Goal: Transaction & Acquisition: Purchase product/service

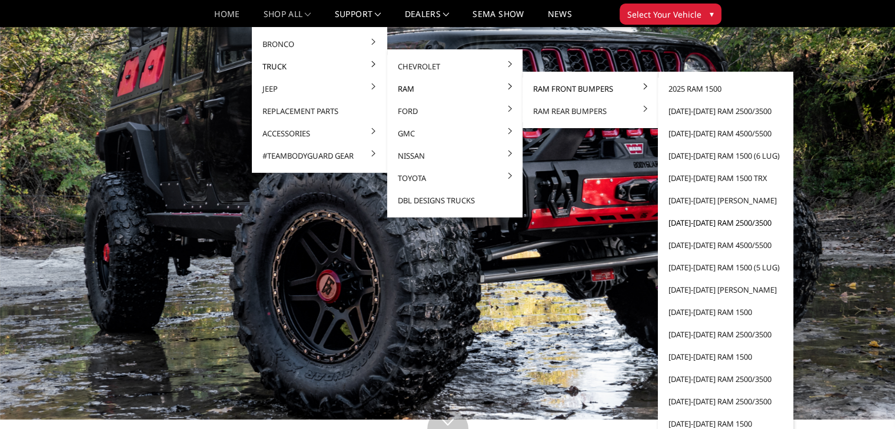
scroll to position [46, 0]
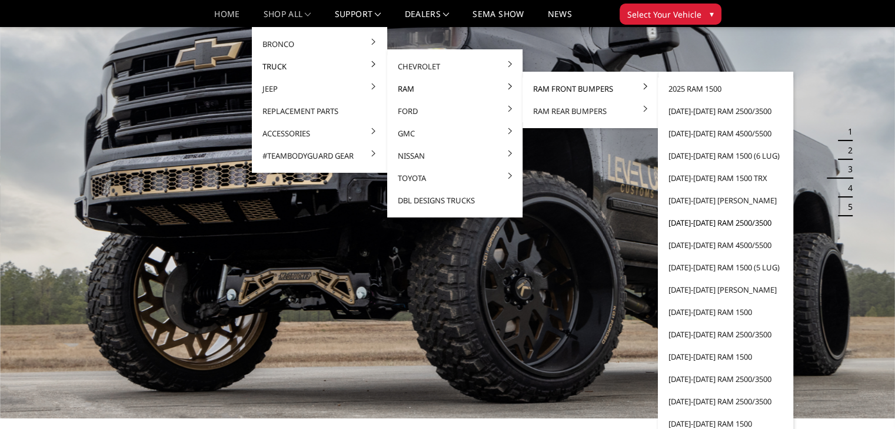
click at [727, 223] on link "[DATE]-[DATE] Ram 2500/3500" at bounding box center [725, 223] width 126 height 22
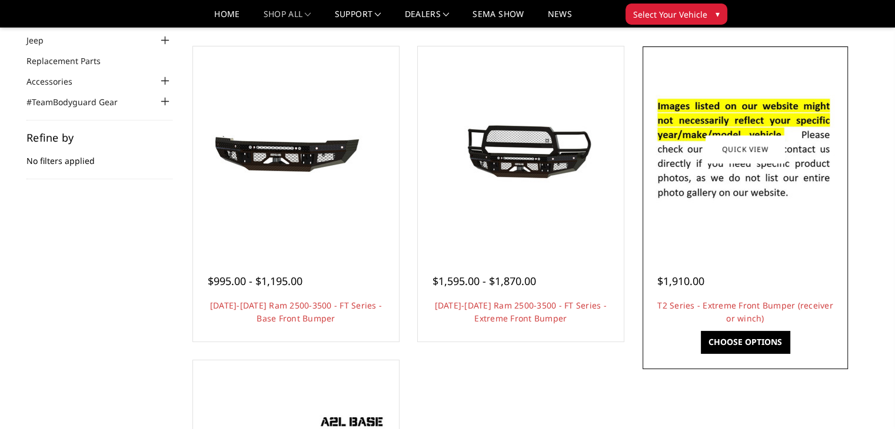
scroll to position [99, 0]
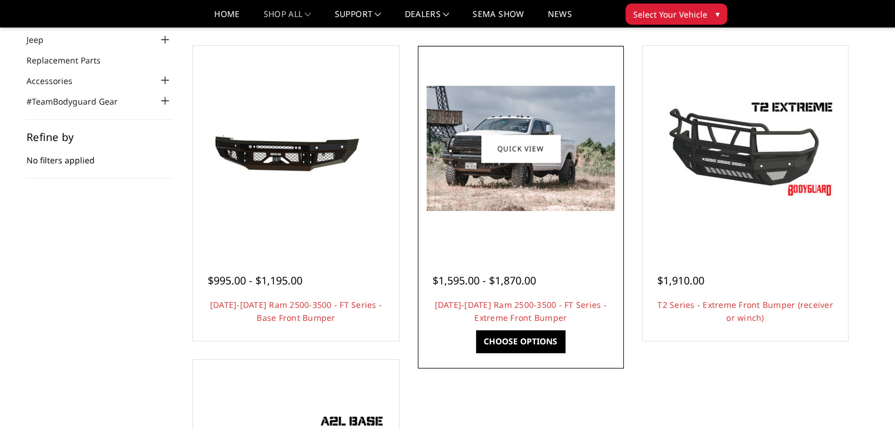
click at [535, 200] on img at bounding box center [520, 148] width 188 height 125
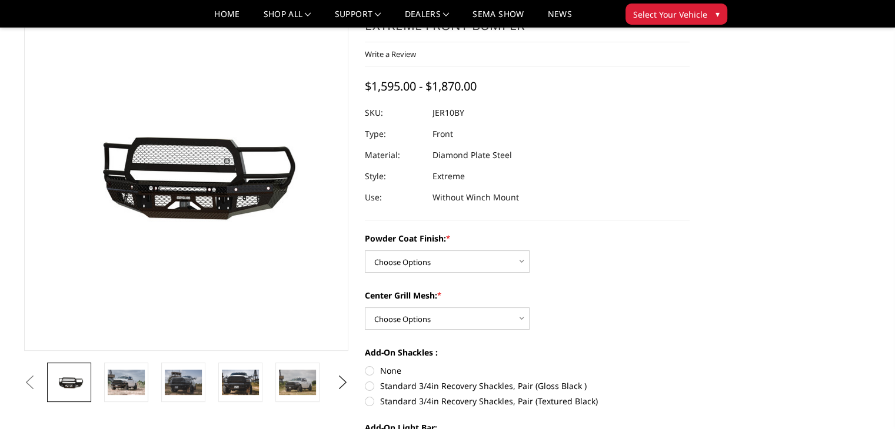
scroll to position [70, 0]
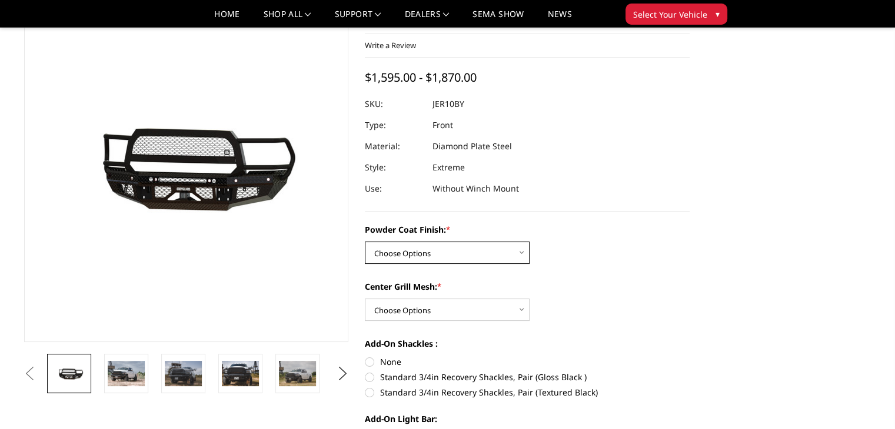
click at [468, 255] on select "Choose Options Bare Metal Gloss Black Powder Coat Textured Black Powder Coat" at bounding box center [447, 253] width 165 height 22
select select "3229"
click at [365, 242] on select "Choose Options Bare Metal Gloss Black Powder Coat Textured Black Powder Coat" at bounding box center [447, 253] width 165 height 22
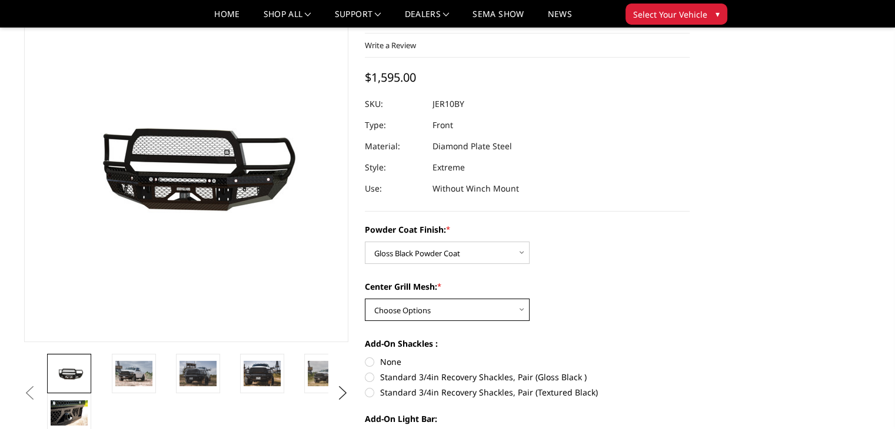
click at [484, 315] on select "Choose Options WITH Expanded Metal in Center Grill WITHOUT Expanded Metal in Ce…" at bounding box center [447, 310] width 165 height 22
select select "3231"
click at [365, 299] on select "Choose Options WITH Expanded Metal in Center Grill WITHOUT Expanded Metal in Ce…" at bounding box center [447, 310] width 165 height 22
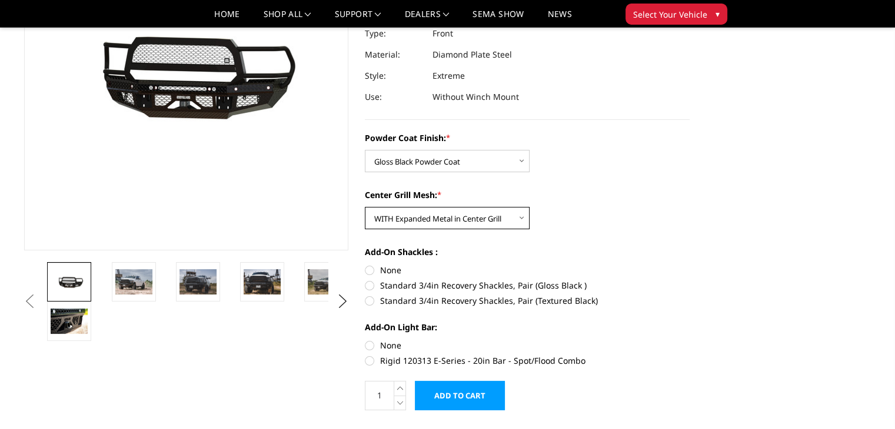
scroll to position [169, 0]
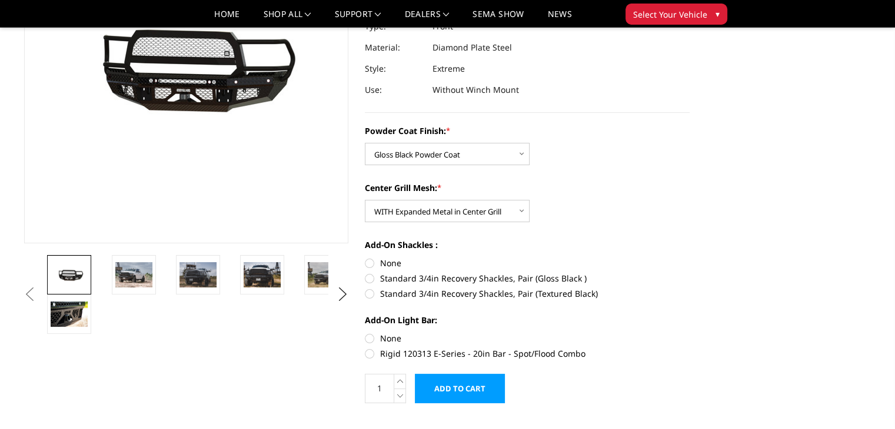
click at [375, 279] on label "Standard 3/4in Recovery Shackles, Pair (Gloss Black )" at bounding box center [527, 278] width 325 height 12
click at [689, 258] on input "Standard 3/4in Recovery Shackles, Pair (Gloss Black )" at bounding box center [689, 257] width 1 height 1
radio input "true"
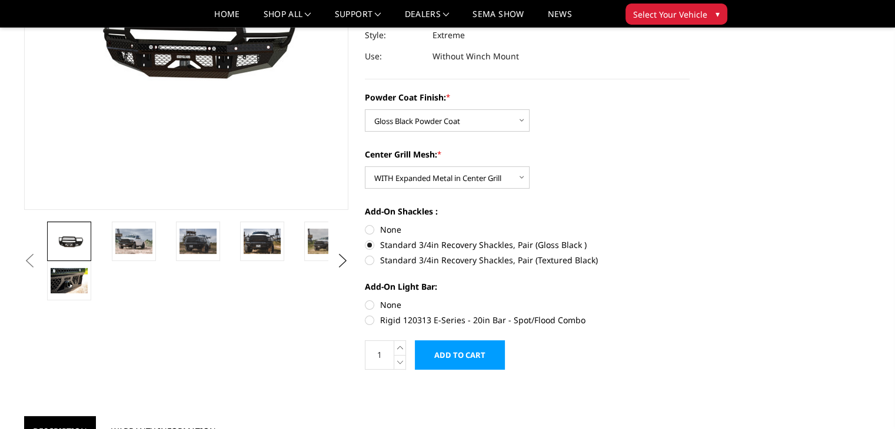
scroll to position [202, 0]
click at [371, 302] on label "None" at bounding box center [527, 305] width 325 height 12
click at [365, 299] on input "None" at bounding box center [365, 299] width 1 height 1
radio input "true"
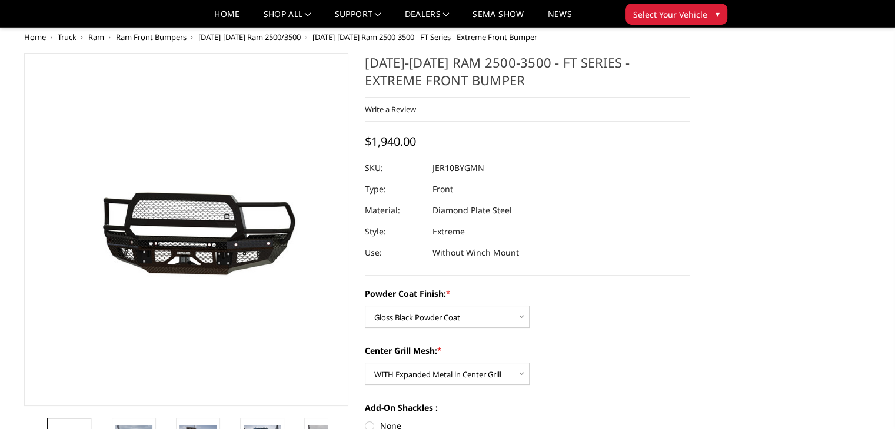
scroll to position [212, 0]
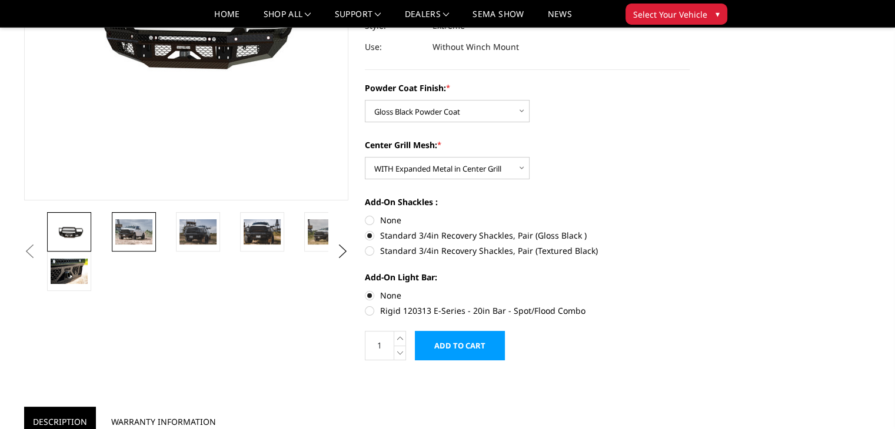
click at [144, 225] on img at bounding box center [133, 231] width 37 height 25
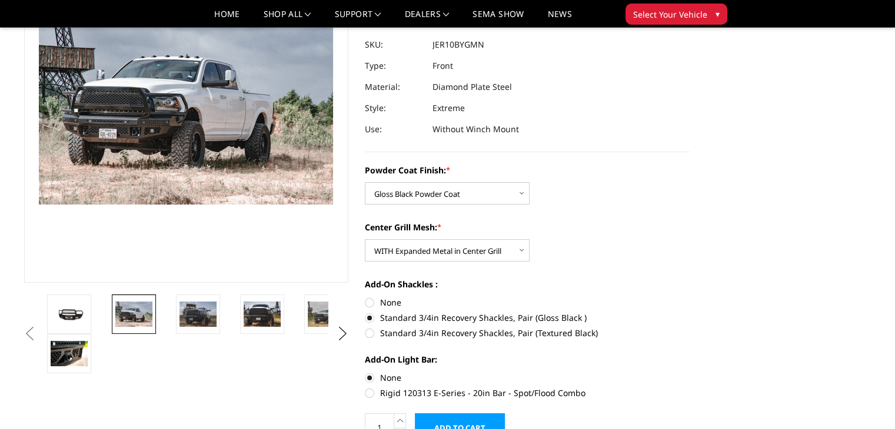
scroll to position [127, 0]
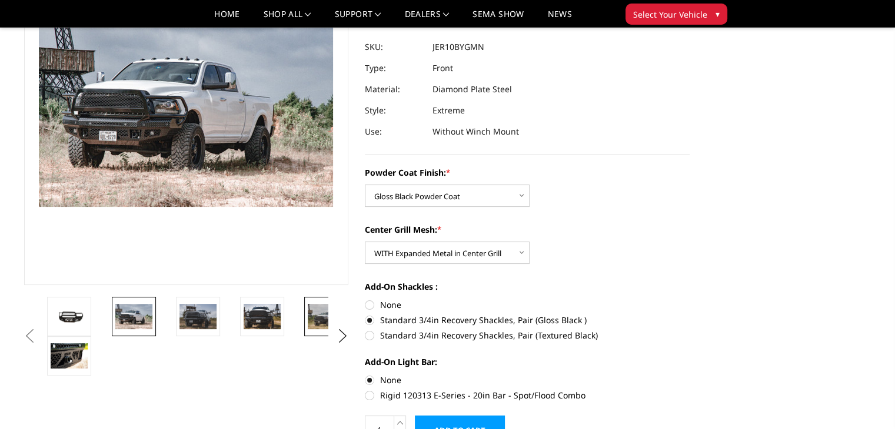
click at [324, 321] on img at bounding box center [326, 316] width 37 height 25
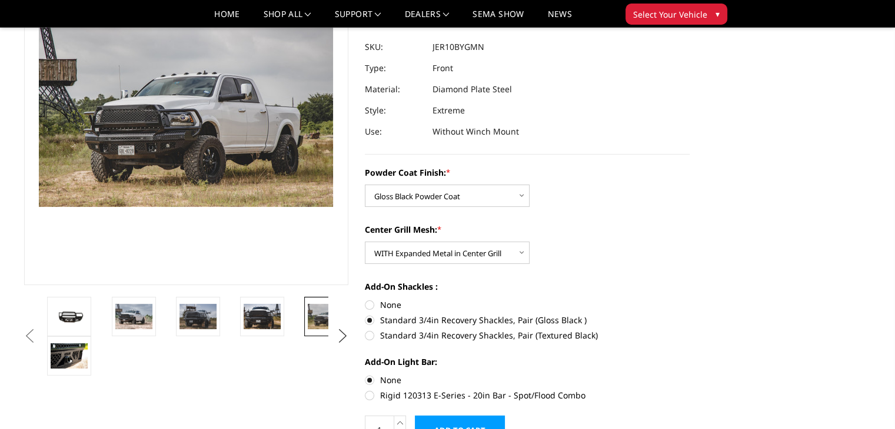
click at [341, 337] on button "Next" at bounding box center [343, 337] width 18 height 18
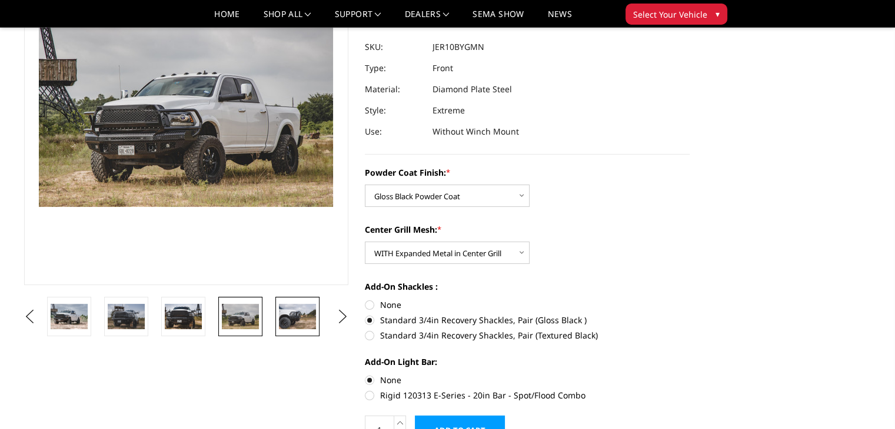
click at [291, 319] on img at bounding box center [297, 316] width 37 height 25
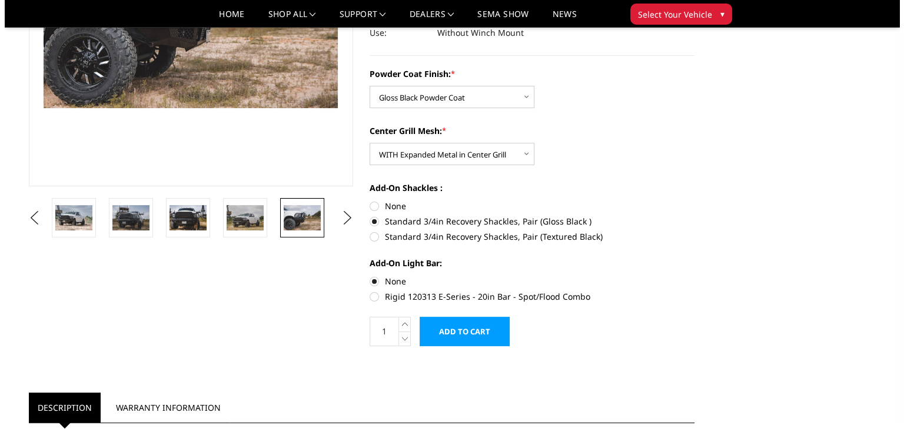
scroll to position [226, 0]
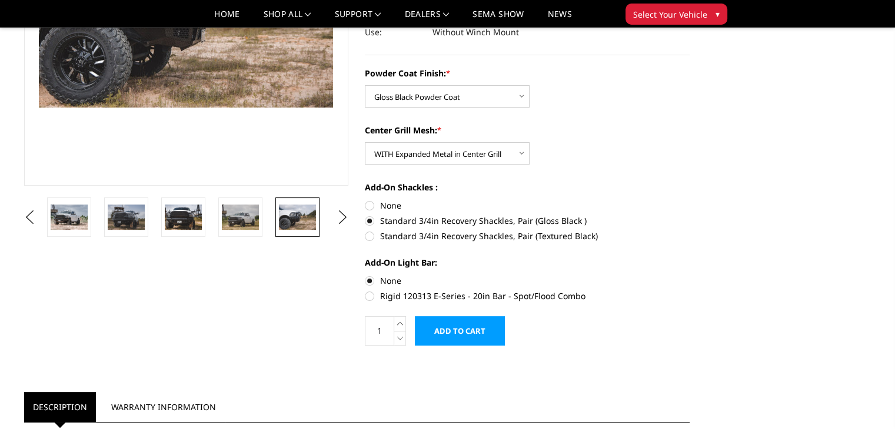
click at [478, 332] on input "Add to Cart" at bounding box center [460, 330] width 90 height 29
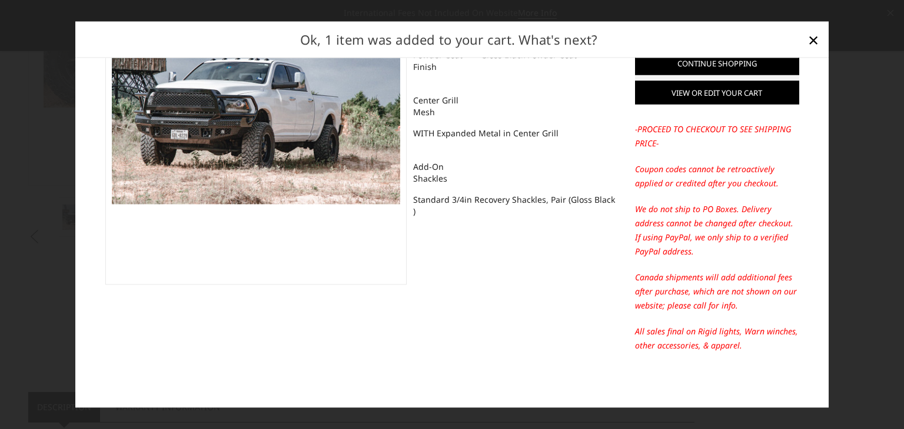
scroll to position [0, 0]
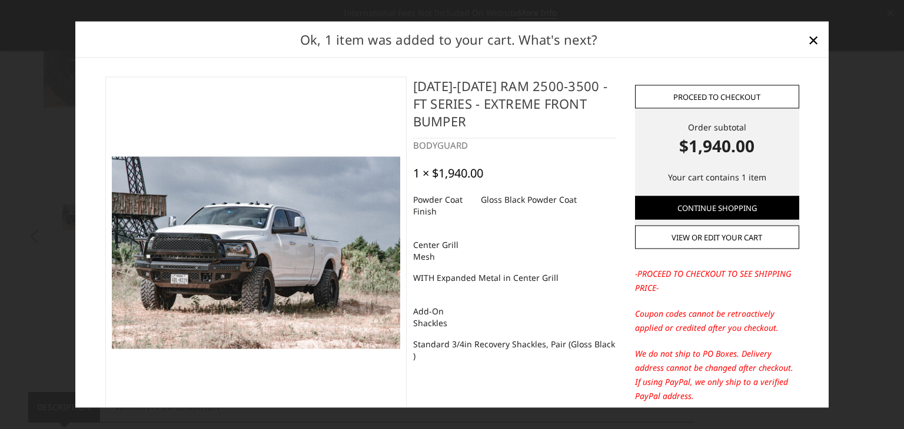
click at [709, 90] on link "Proceed to checkout" at bounding box center [717, 97] width 164 height 24
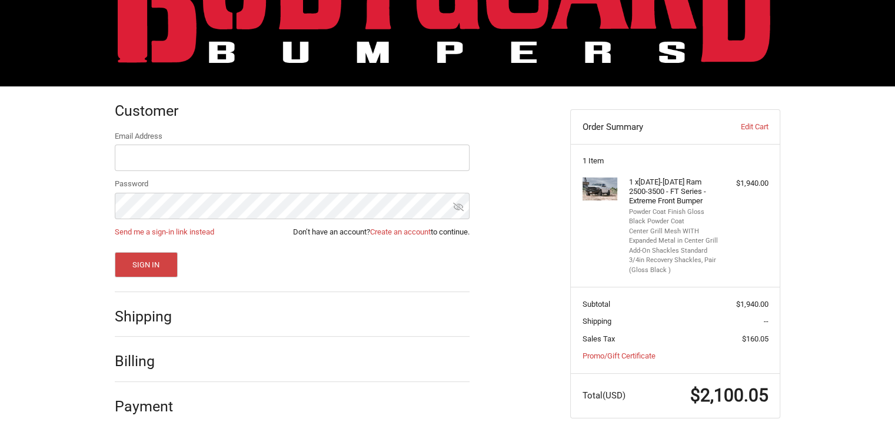
scroll to position [101, 0]
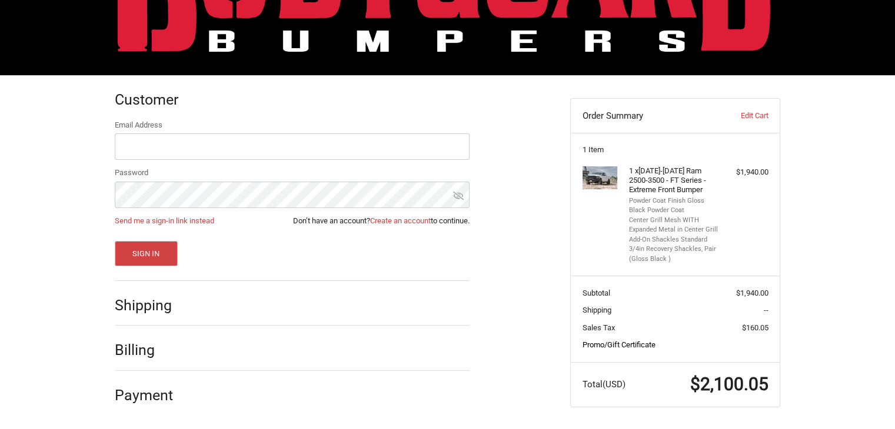
click at [614, 344] on link "Promo/Gift Certificate" at bounding box center [618, 345] width 73 height 9
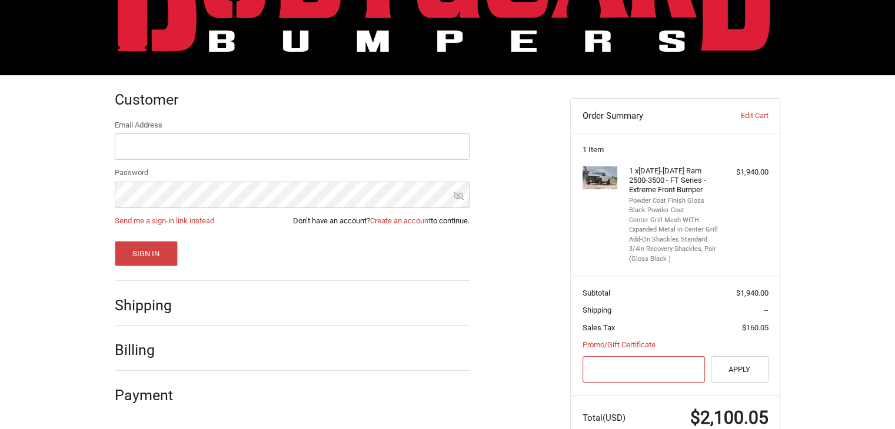
click at [620, 368] on input "Gift Certificate or Coupon Code" at bounding box center [643, 369] width 123 height 26
click at [744, 368] on button "Apply" at bounding box center [740, 369] width 58 height 26
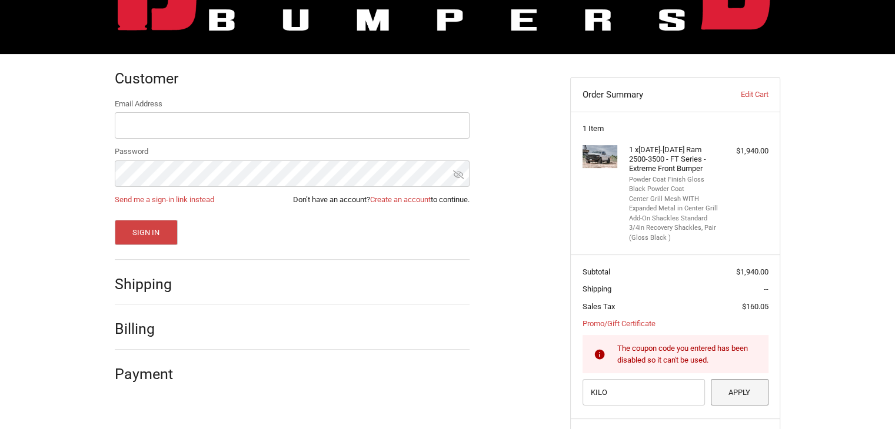
scroll to position [122, 0]
click at [641, 382] on input "KILO" at bounding box center [643, 392] width 123 height 26
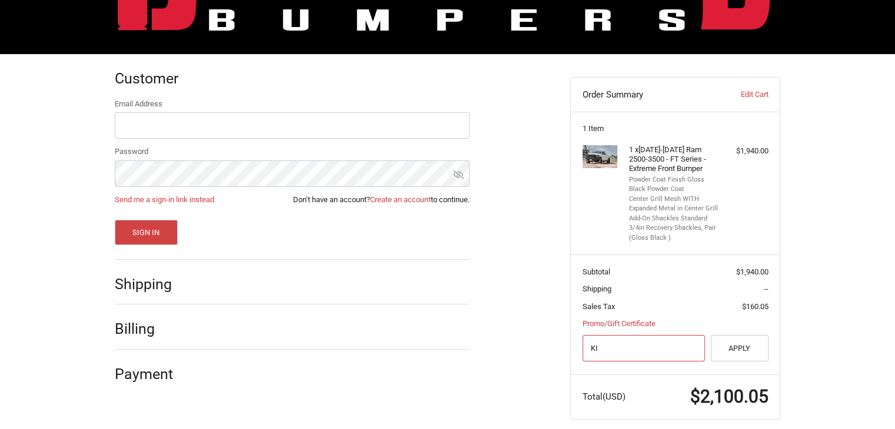
type input "K"
click at [833, 299] on div "Customer Returning Customer Email Address Password Send me a sign-in link inste…" at bounding box center [447, 248] width 895 height 389
click at [642, 341] on input "Gift Certificate or Coupon Code" at bounding box center [643, 348] width 123 height 26
click at [750, 350] on button "Apply" at bounding box center [740, 348] width 58 height 26
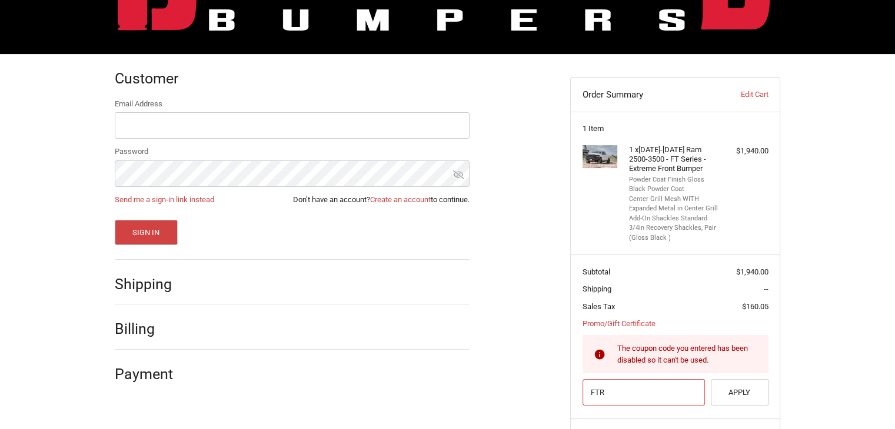
click at [661, 391] on input "FTR" at bounding box center [643, 392] width 123 height 26
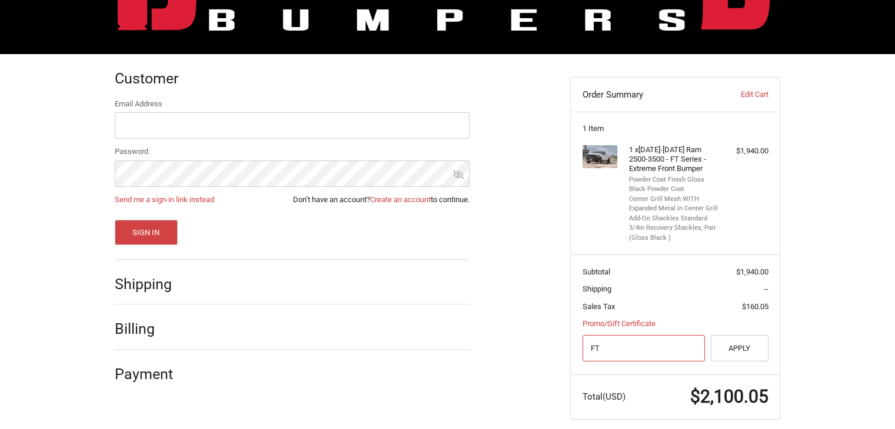
type input "F"
click at [745, 348] on button "Apply" at bounding box center [740, 348] width 58 height 26
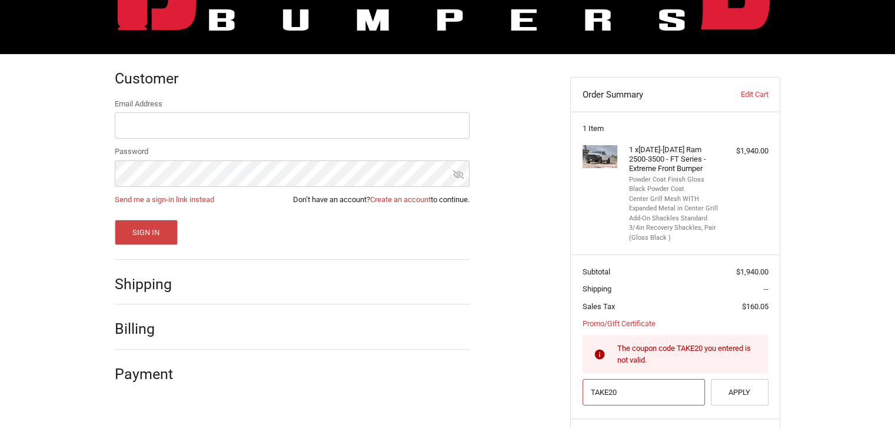
click at [673, 395] on input "TAKE20" at bounding box center [643, 392] width 123 height 26
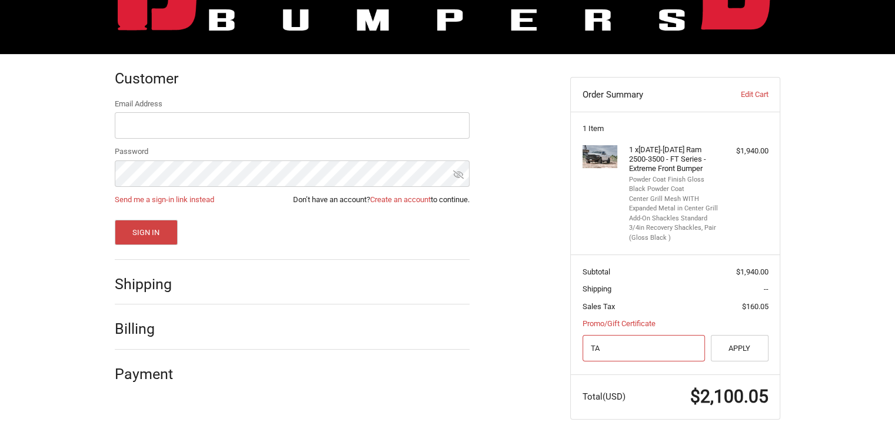
type input "T"
paste input "FTR"
click at [726, 339] on button "Apply" at bounding box center [740, 348] width 58 height 26
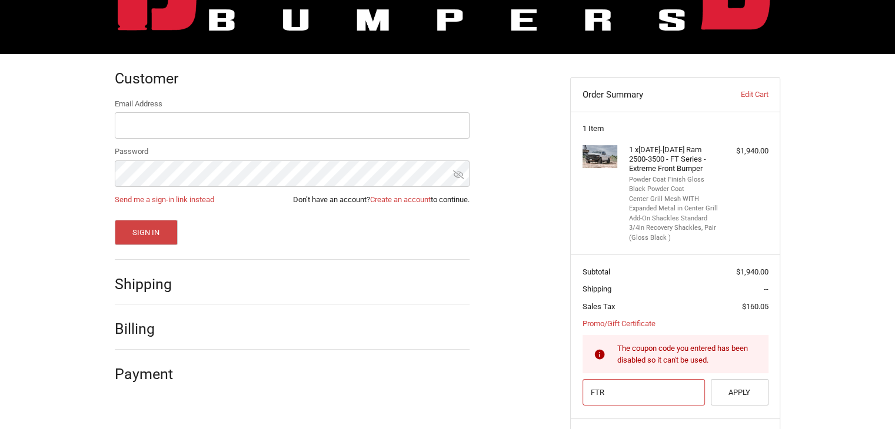
click at [658, 389] on input "FTR" at bounding box center [643, 392] width 123 height 26
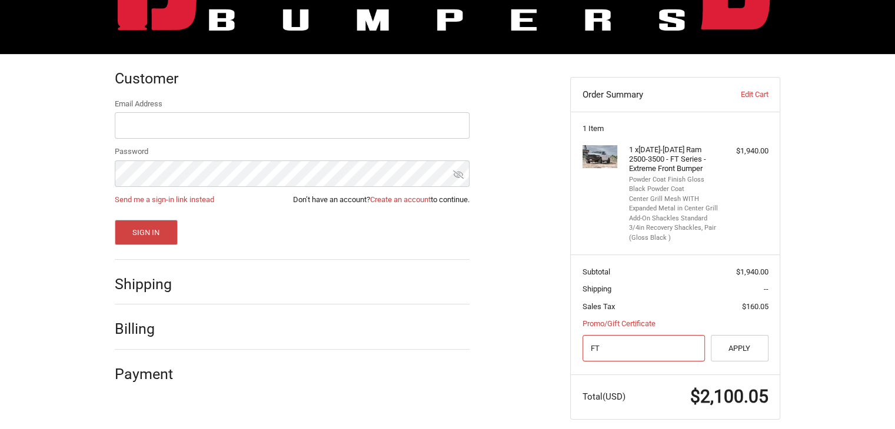
type input "F"
paste input "SUMMER30"
click at [731, 353] on button "Apply" at bounding box center [740, 348] width 58 height 26
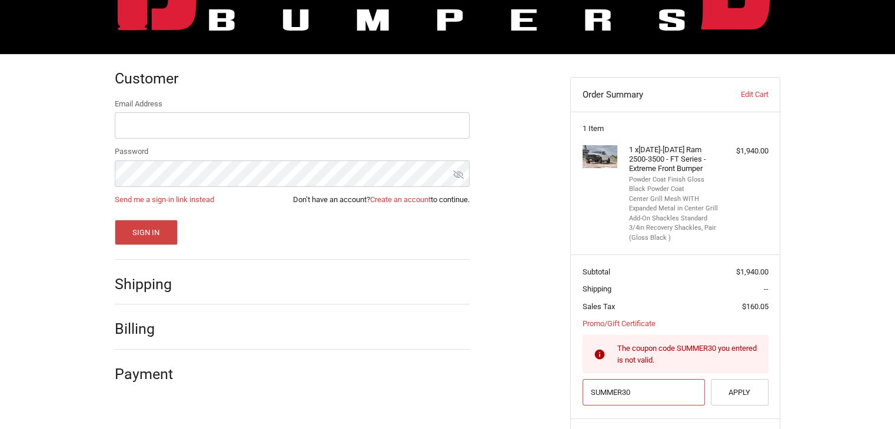
click at [665, 386] on input "SUMMER30" at bounding box center [643, 392] width 123 height 26
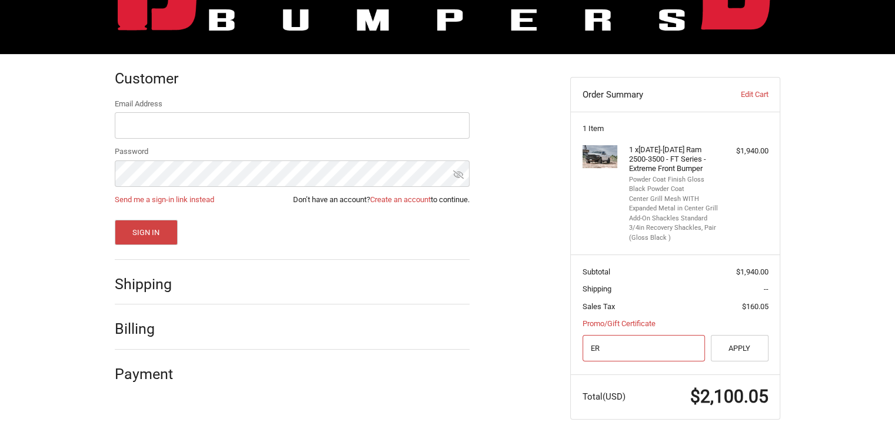
type input "E"
paste input "TAKE15"
click at [745, 351] on button "Apply" at bounding box center [740, 348] width 58 height 26
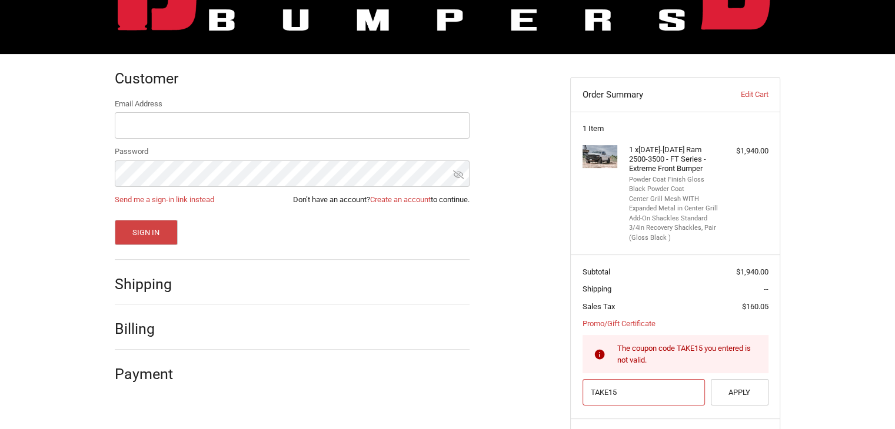
click at [633, 391] on input "TAKE15" at bounding box center [643, 392] width 123 height 26
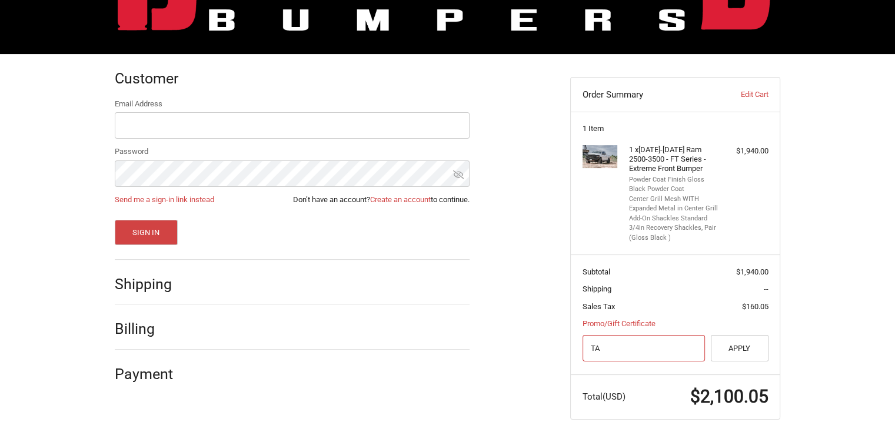
type input "T"
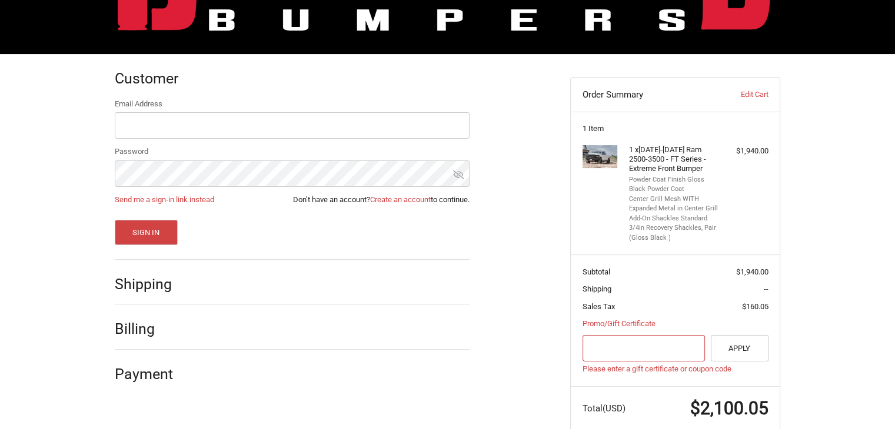
paste input "SAVE10"
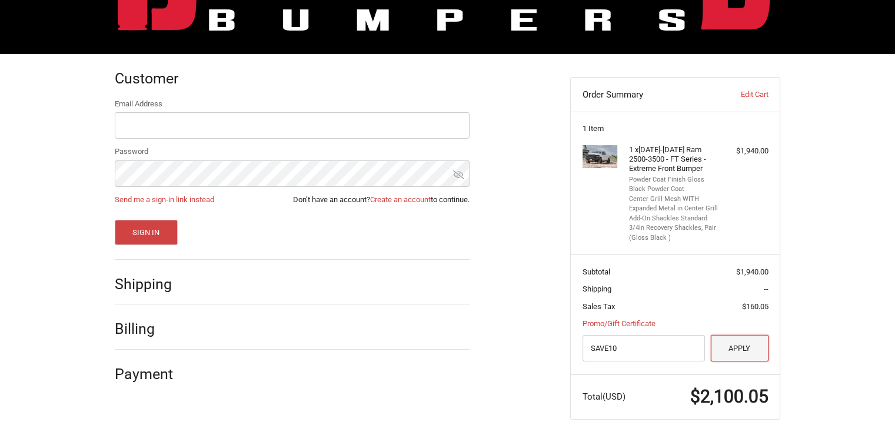
click at [747, 351] on button "Apply" at bounding box center [740, 348] width 58 height 26
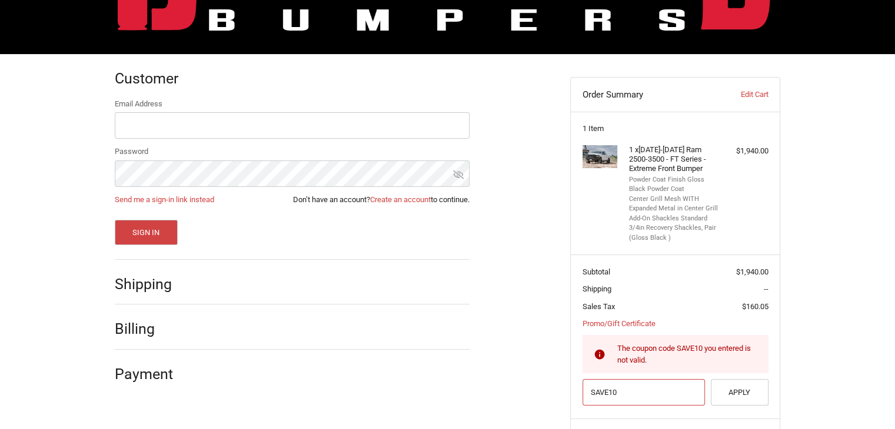
click at [645, 391] on input "SAVE10" at bounding box center [643, 392] width 123 height 26
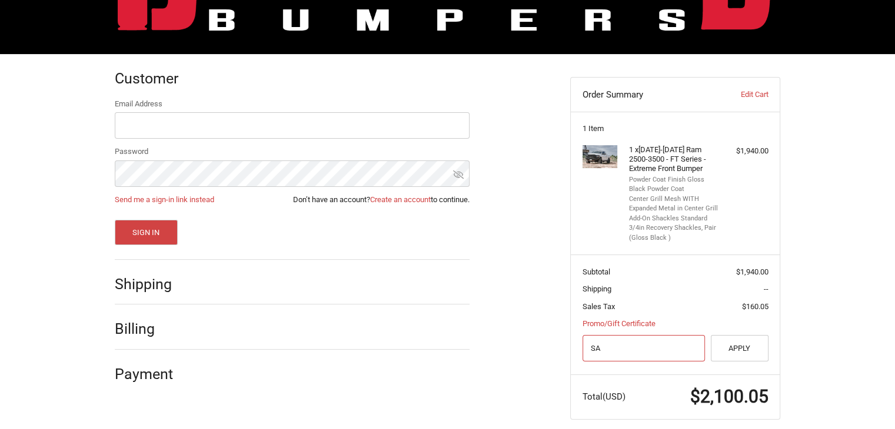
type input "S"
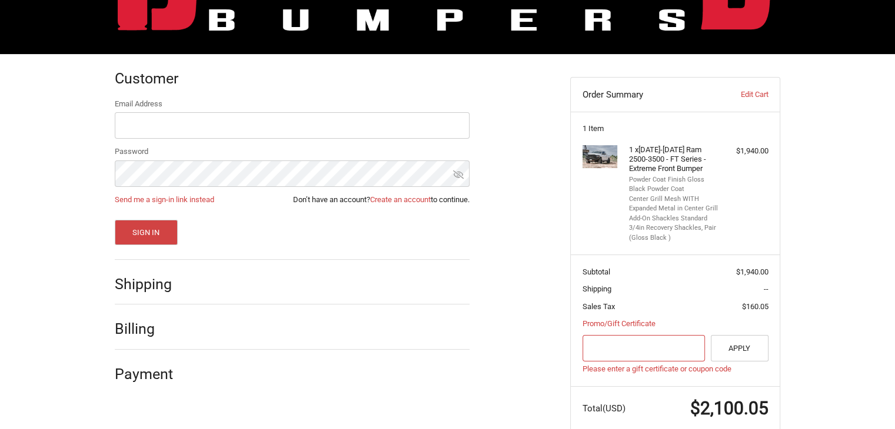
paste input "REERESTSU"
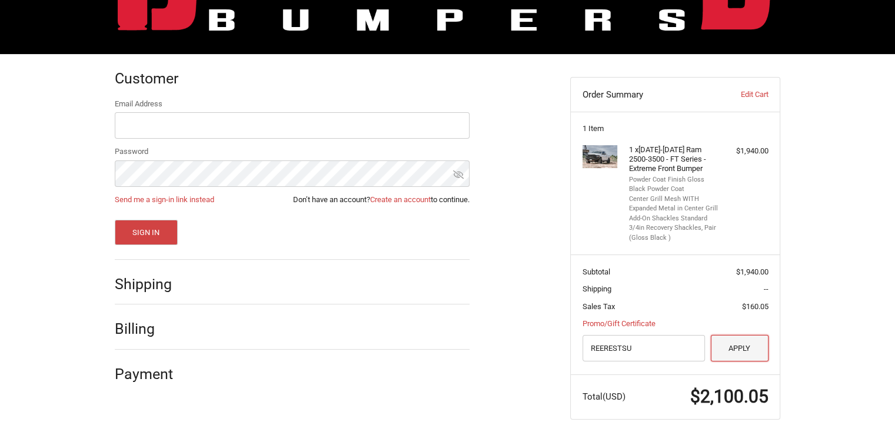
click at [725, 355] on button "Apply" at bounding box center [740, 348] width 58 height 26
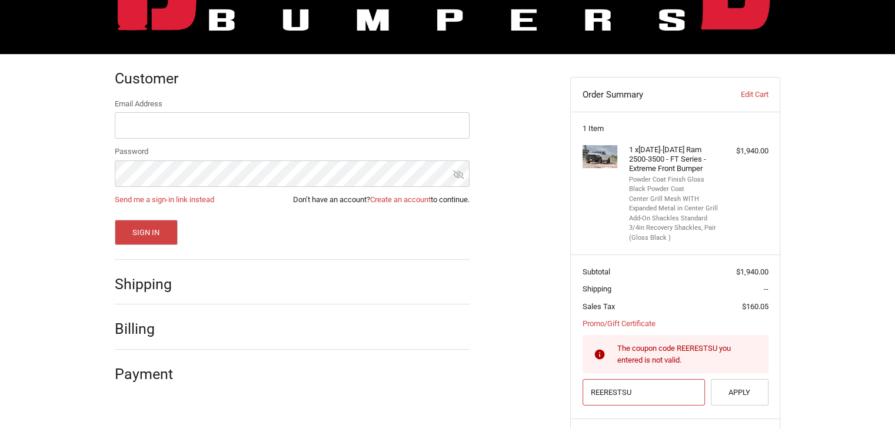
click at [641, 398] on input "REERESTSU" at bounding box center [643, 392] width 123 height 26
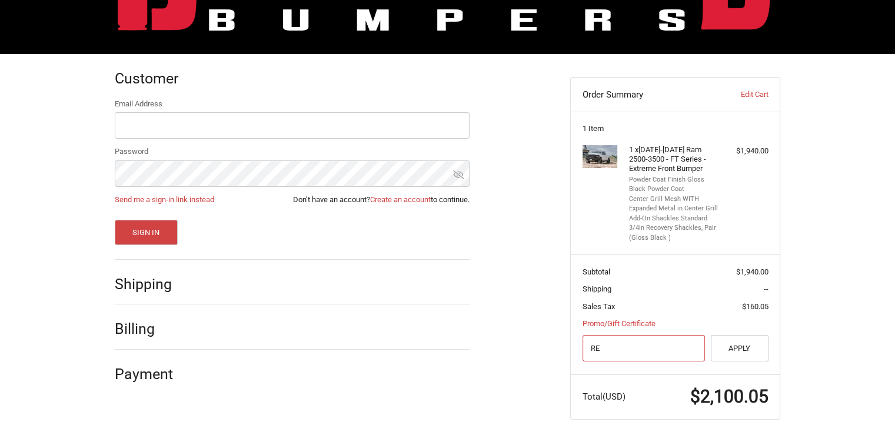
type input "R"
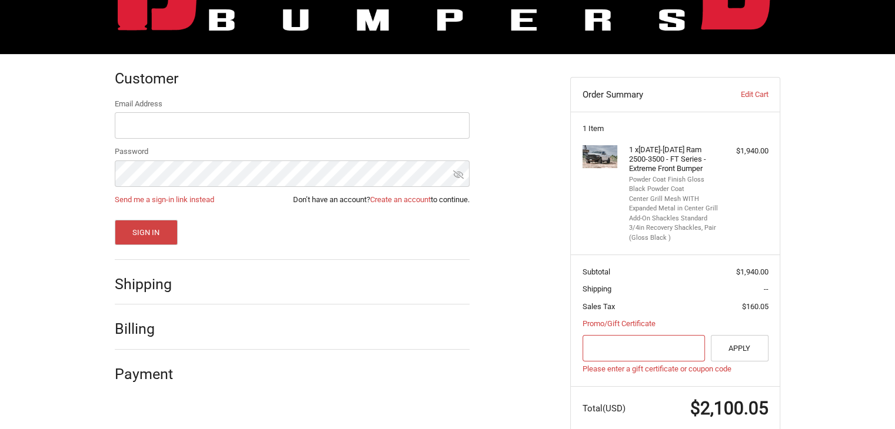
paste input "DSMDEFESEGRT"
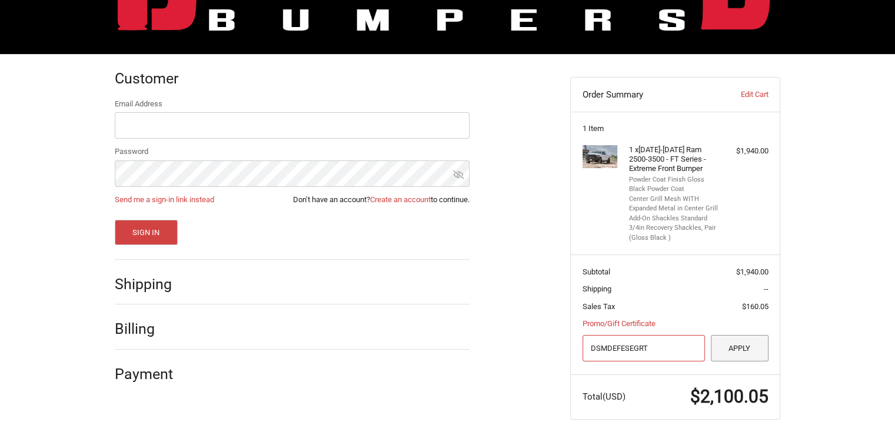
type input "DSMDEFESEGRT"
click at [734, 350] on button "Apply" at bounding box center [740, 348] width 58 height 26
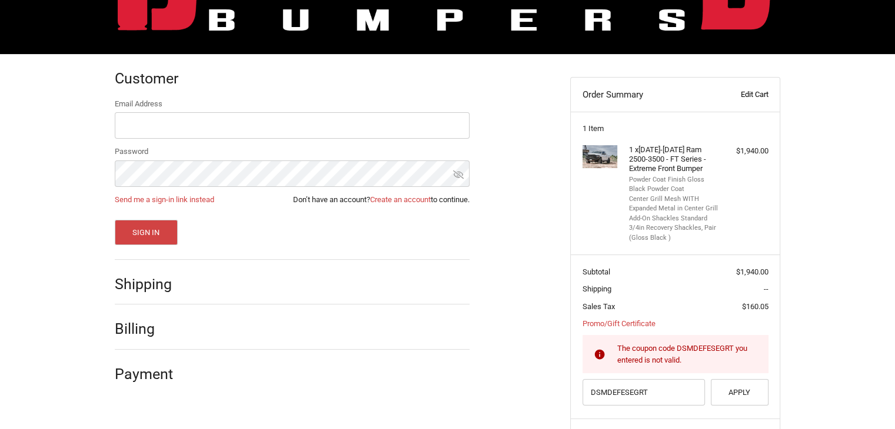
click at [746, 91] on link "Edit Cart" at bounding box center [738, 95] width 58 height 12
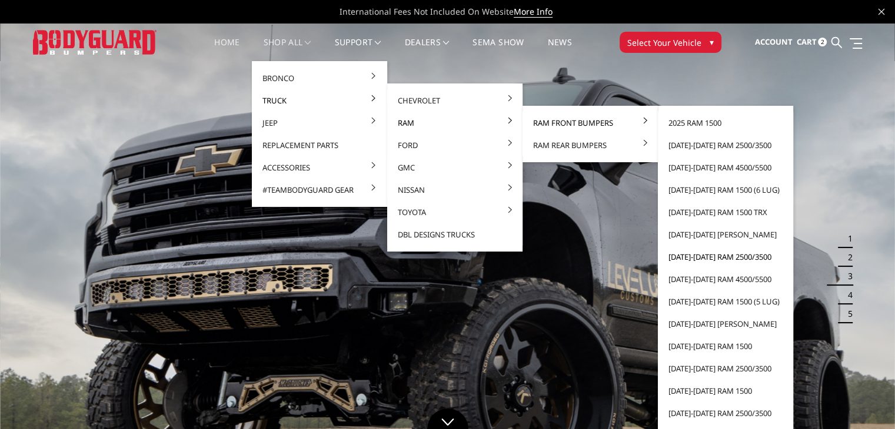
click at [701, 250] on link "[DATE]-[DATE] Ram 2500/3500" at bounding box center [725, 257] width 126 height 22
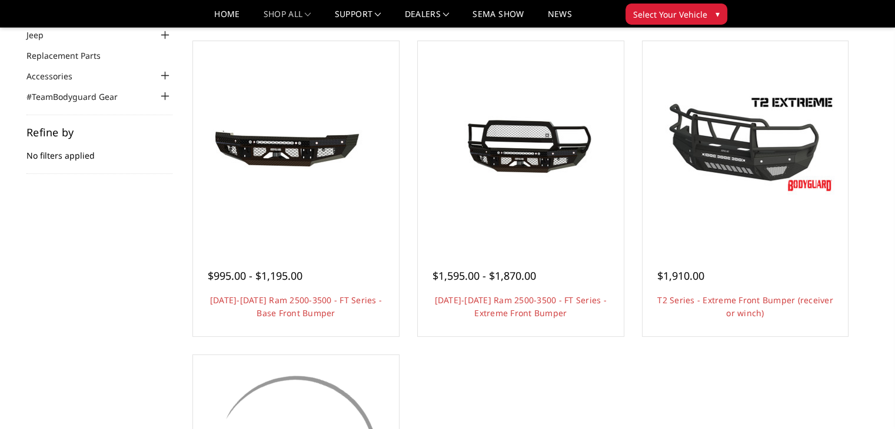
scroll to position [106, 0]
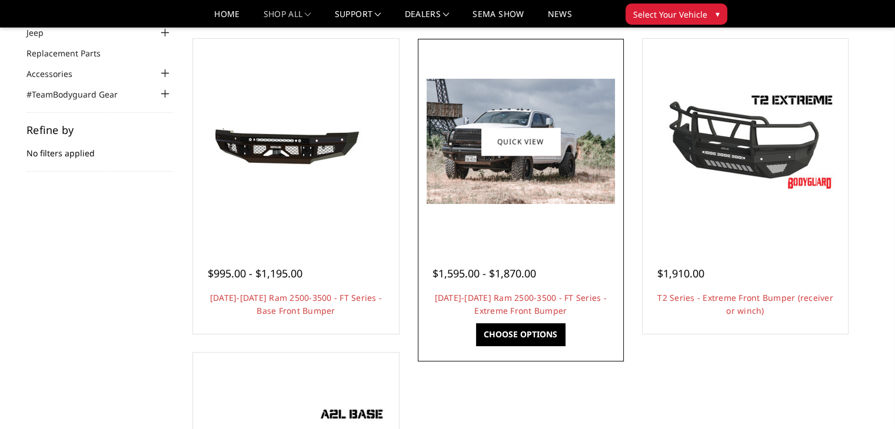
click at [515, 216] on div at bounding box center [521, 142] width 200 height 200
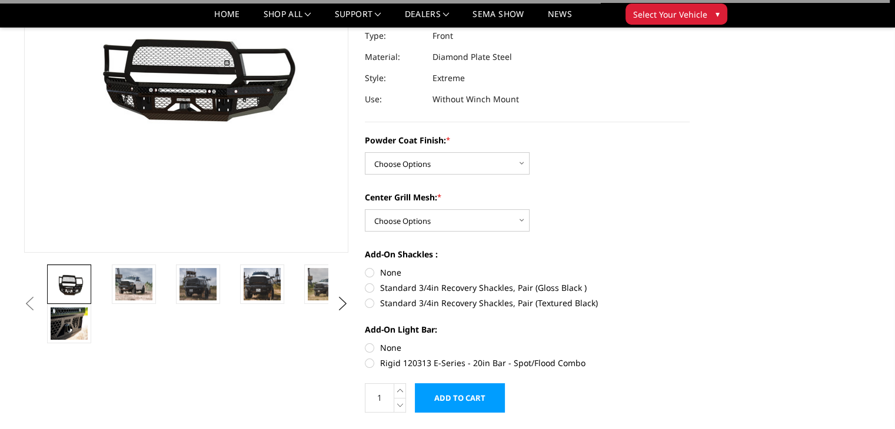
scroll to position [160, 0]
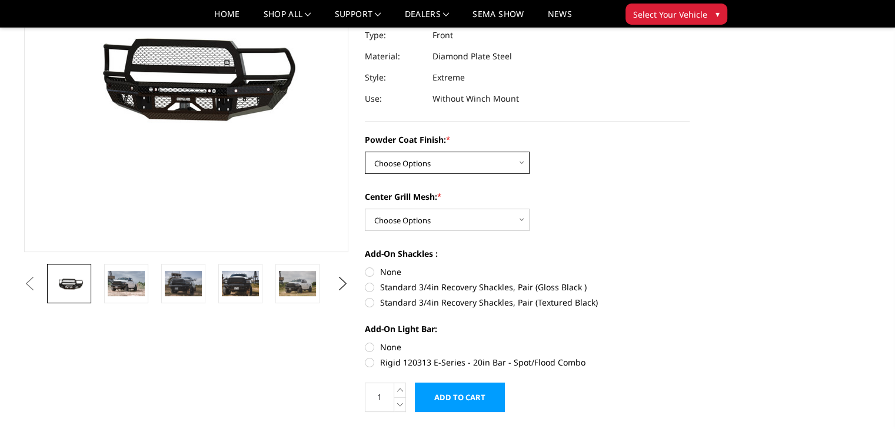
click at [480, 158] on select "Choose Options Bare Metal Gloss Black Powder Coat Textured Black Powder Coat" at bounding box center [447, 163] width 165 height 22
select select "3229"
click at [365, 152] on select "Choose Options Bare Metal Gloss Black Powder Coat Textured Black Powder Coat" at bounding box center [447, 163] width 165 height 22
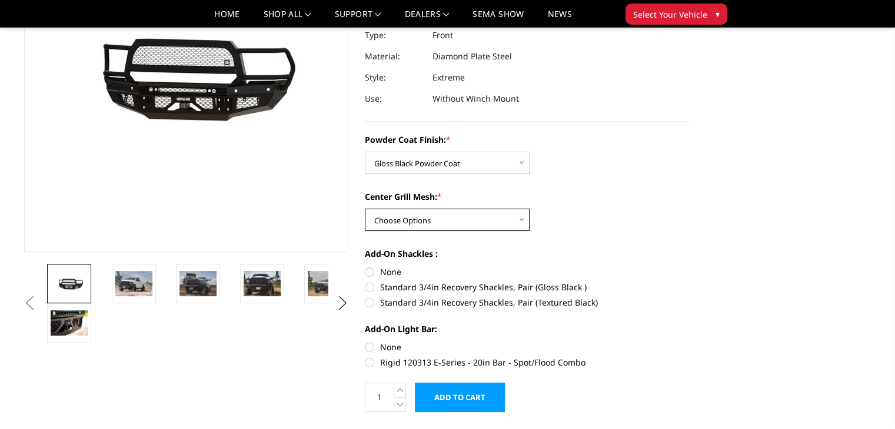
click at [466, 225] on select "Choose Options WITH Expanded Metal in Center Grill WITHOUT Expanded Metal in Ce…" at bounding box center [447, 220] width 165 height 22
select select "3231"
click at [365, 209] on select "Choose Options WITH Expanded Metal in Center Grill WITHOUT Expanded Metal in Ce…" at bounding box center [447, 220] width 165 height 22
click at [368, 286] on label "Standard 3/4in Recovery Shackles, Pair (Gloss Black )" at bounding box center [527, 287] width 325 height 12
click at [689, 266] on input "Standard 3/4in Recovery Shackles, Pair (Gloss Black )" at bounding box center [689, 266] width 1 height 1
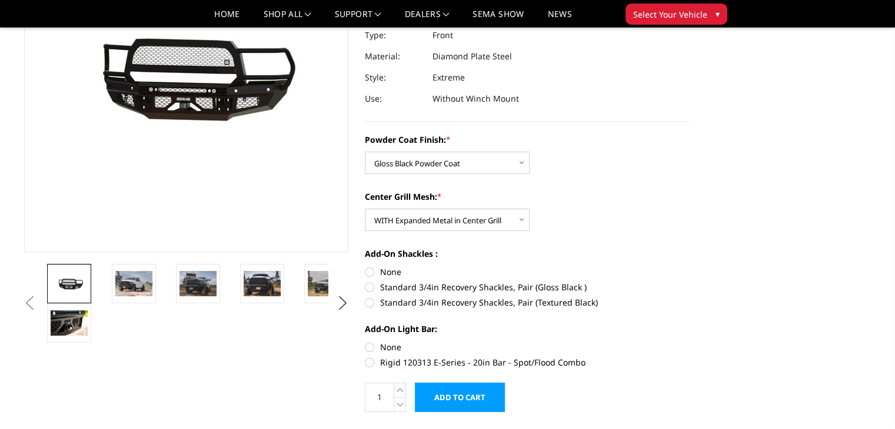
radio input "true"
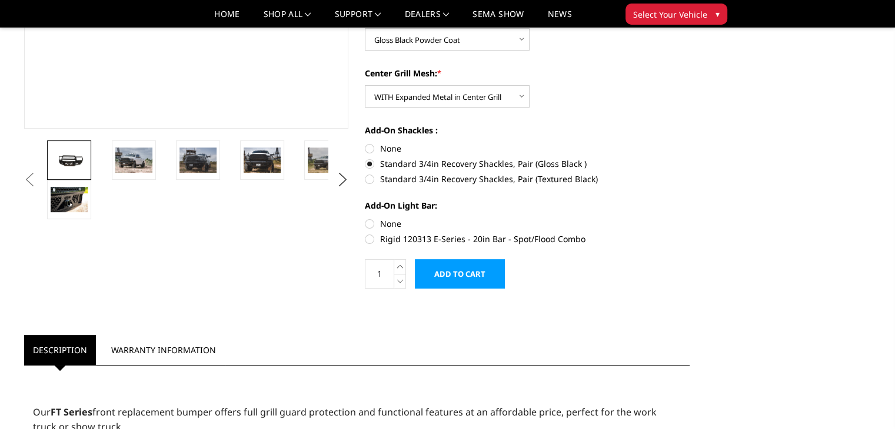
scroll to position [285, 0]
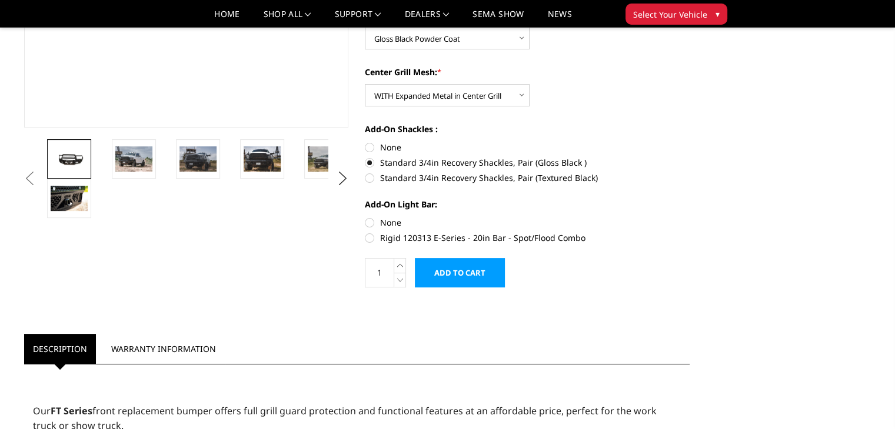
click at [452, 271] on input "Add to Cart" at bounding box center [460, 272] width 90 height 29
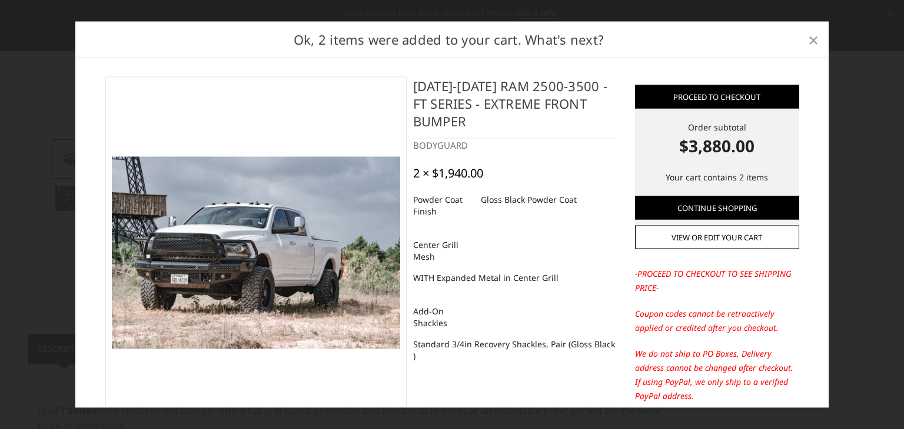
click at [809, 41] on span "×" at bounding box center [813, 38] width 11 height 25
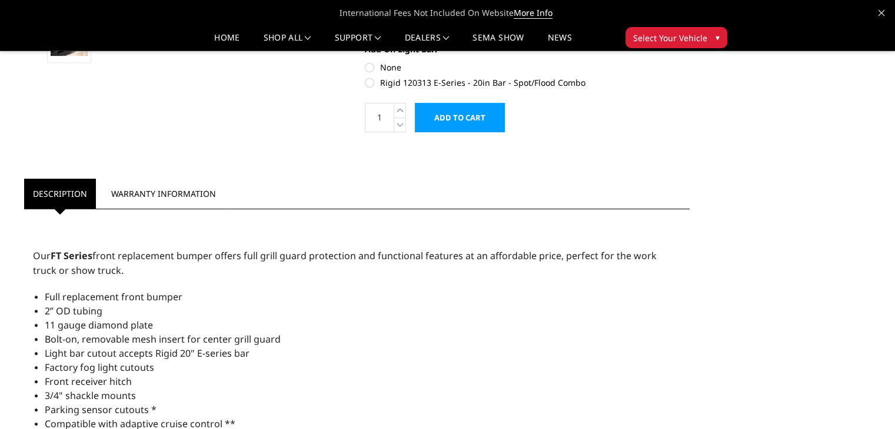
scroll to position [452, 0]
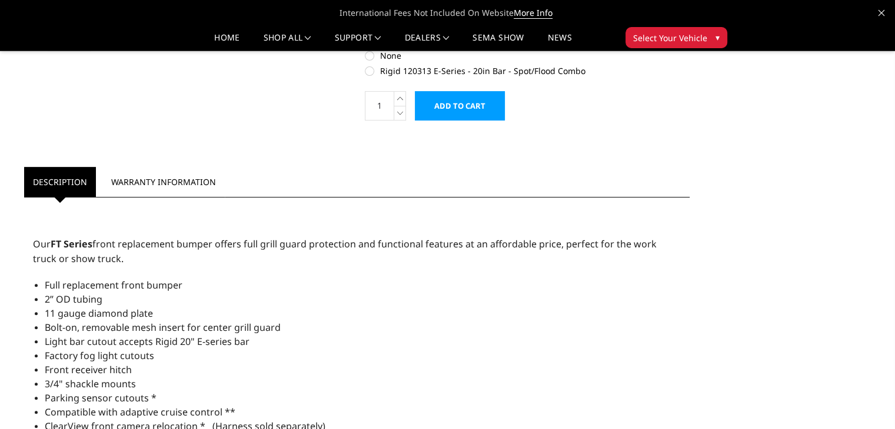
click at [148, 172] on link "Warranty Information" at bounding box center [163, 182] width 122 height 30
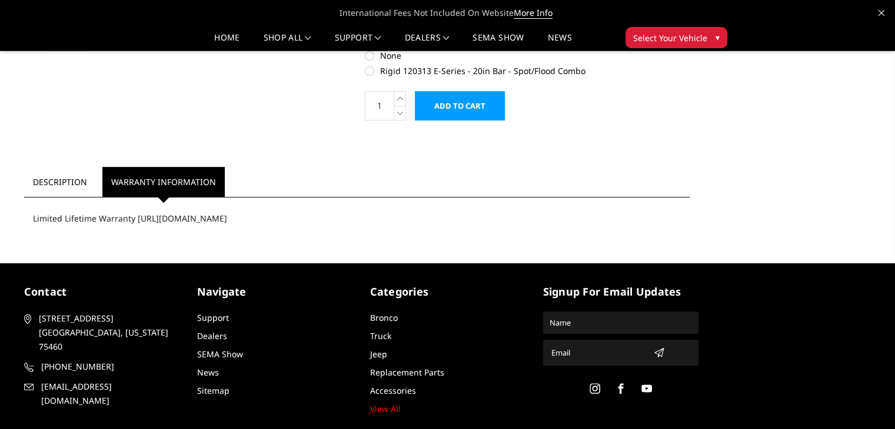
click at [192, 219] on div "Limited Lifetime Warranty https://www.bodyguardbumpers.com/warranty/" at bounding box center [357, 219] width 666 height 30
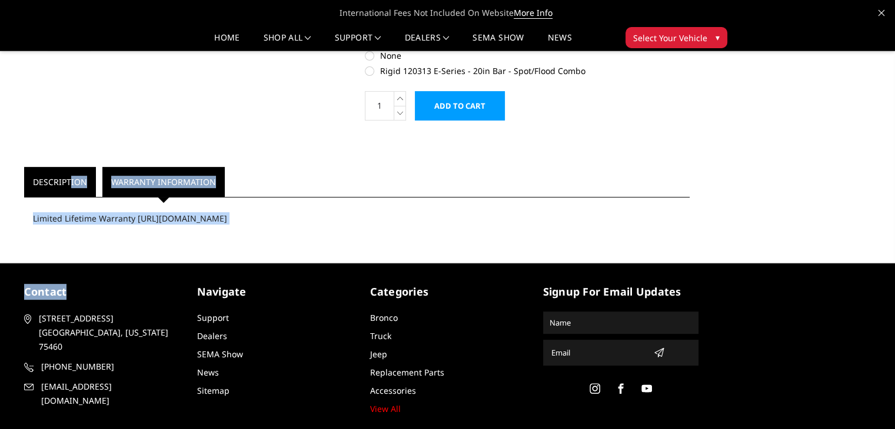
drag, startPoint x: 178, startPoint y: 251, endPoint x: 69, endPoint y: 181, distance: 129.2
click at [69, 181] on body "International Fees Not Included On Website More Info Home shop all Bronco 2021-…" at bounding box center [447, 31] width 895 height 889
click at [85, 225] on div "Limited Lifetime Warranty https://www.bodyguardbumpers.com/warranty/" at bounding box center [357, 219] width 666 height 30
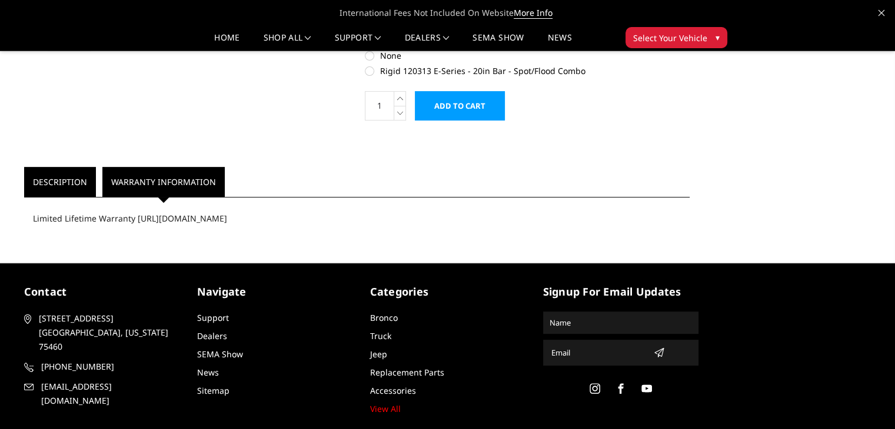
click at [66, 179] on link "Description" at bounding box center [60, 182] width 72 height 30
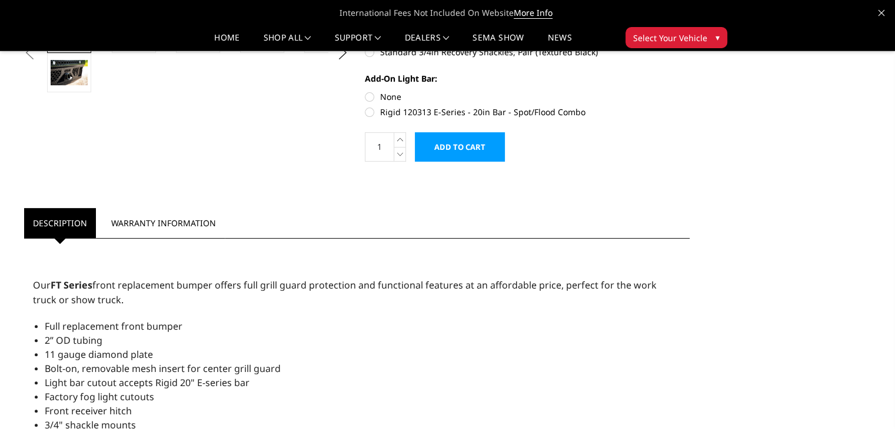
scroll to position [440, 0]
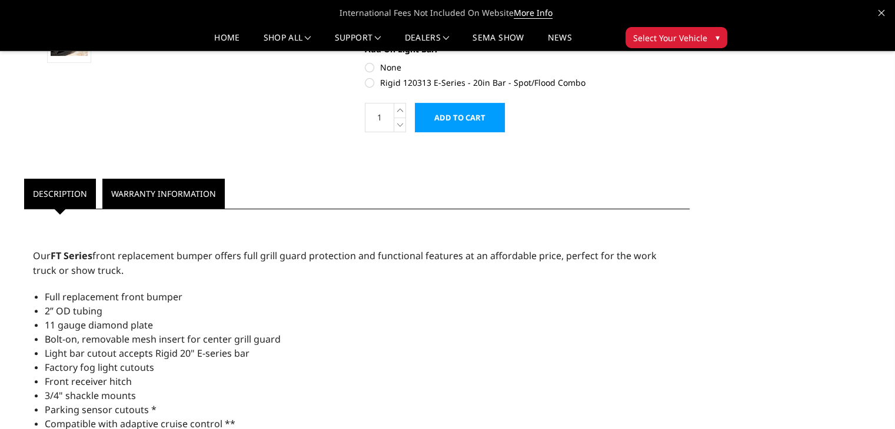
click at [171, 199] on link "Warranty Information" at bounding box center [163, 194] width 122 height 30
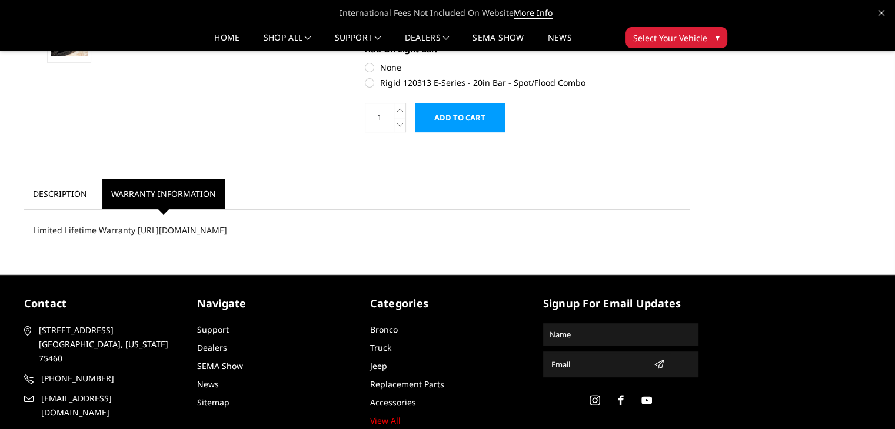
drag, startPoint x: 321, startPoint y: 231, endPoint x: 135, endPoint y: 238, distance: 185.4
click at [135, 238] on div "Limited Lifetime Warranty https://www.bodyguardbumpers.com/warranty/" at bounding box center [357, 230] width 666 height 30
copy div "https://www.bodyguardbumpers.com/warranty/"
click at [376, 181] on ul "Description Warranty Information" at bounding box center [357, 194] width 666 height 31
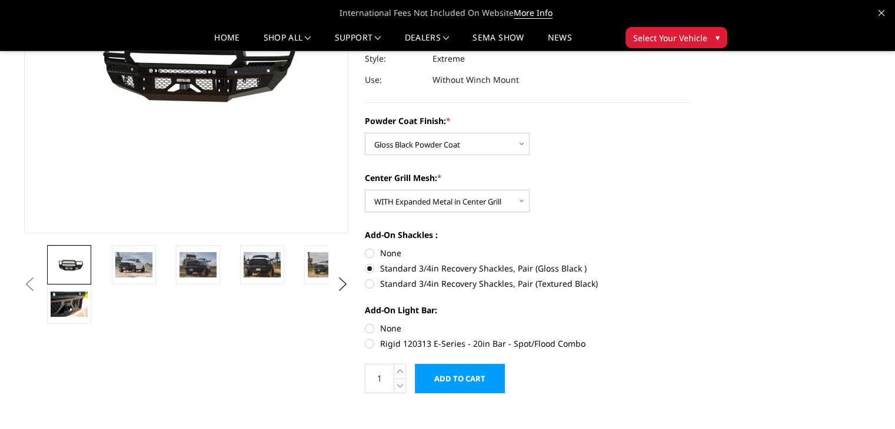
scroll to position [178, 0]
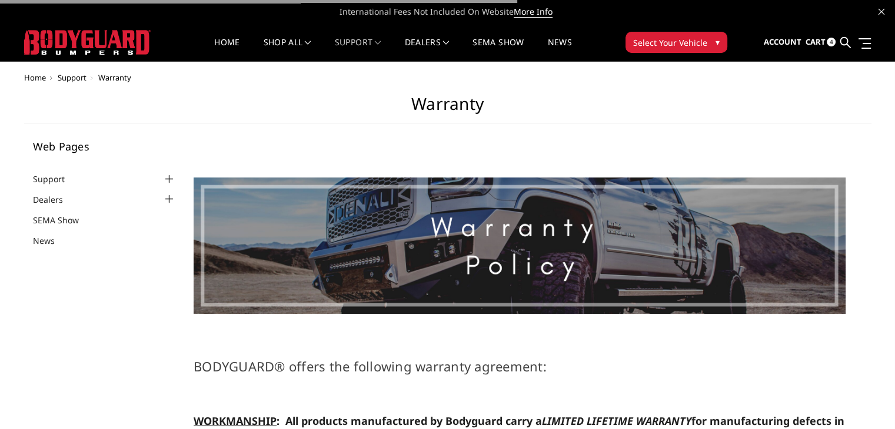
select select "US"
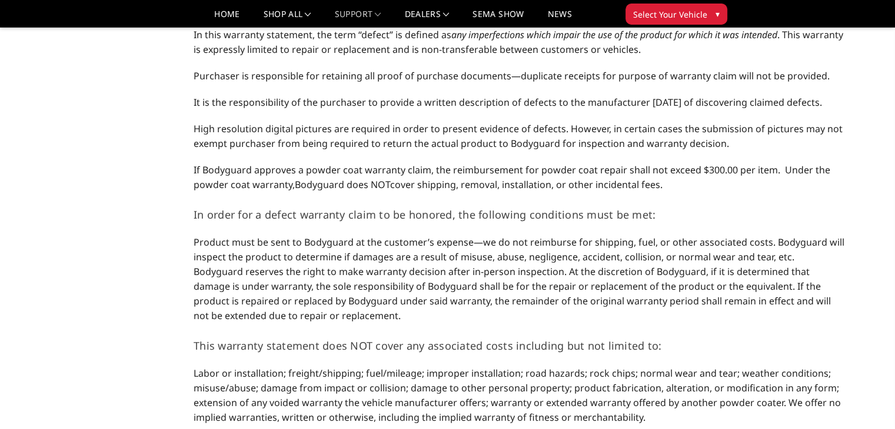
scroll to position [452, 0]
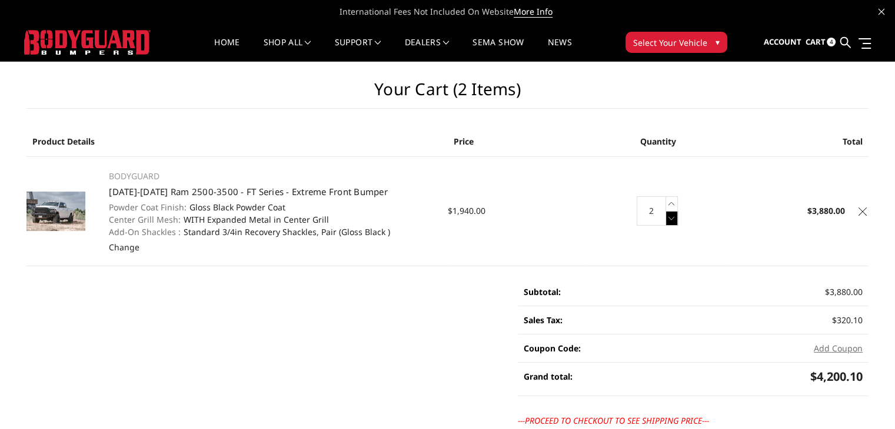
click at [676, 223] on icon at bounding box center [672, 218] width 12 height 15
click at [121, 246] on link "Change" at bounding box center [124, 247] width 31 height 11
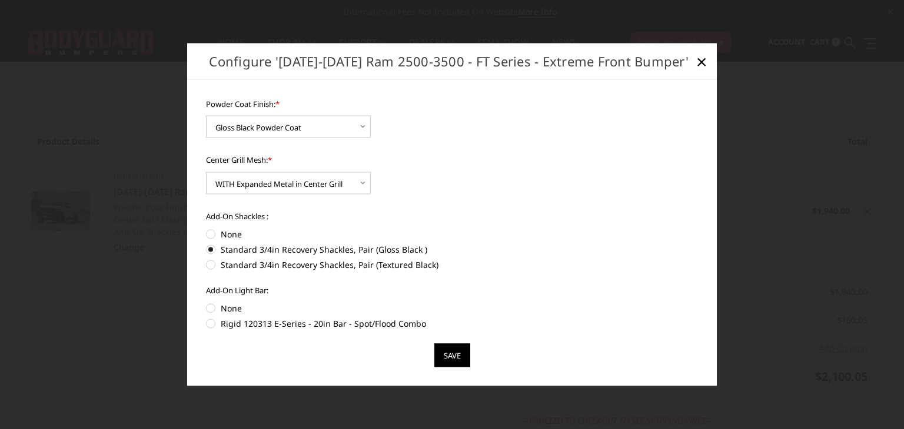
click at [210, 230] on label "None" at bounding box center [452, 234] width 492 height 12
click at [206, 229] on input "None" at bounding box center [206, 228] width 1 height 1
radio input "true"
click at [457, 348] on input "Save" at bounding box center [452, 356] width 36 height 24
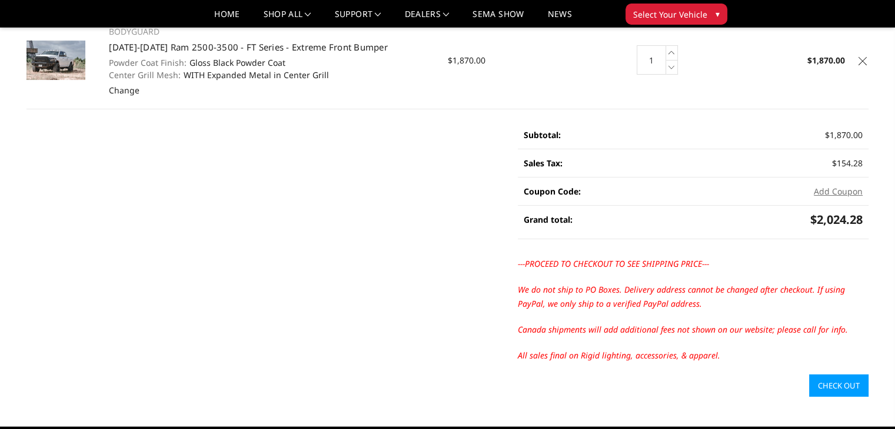
scroll to position [122, 0]
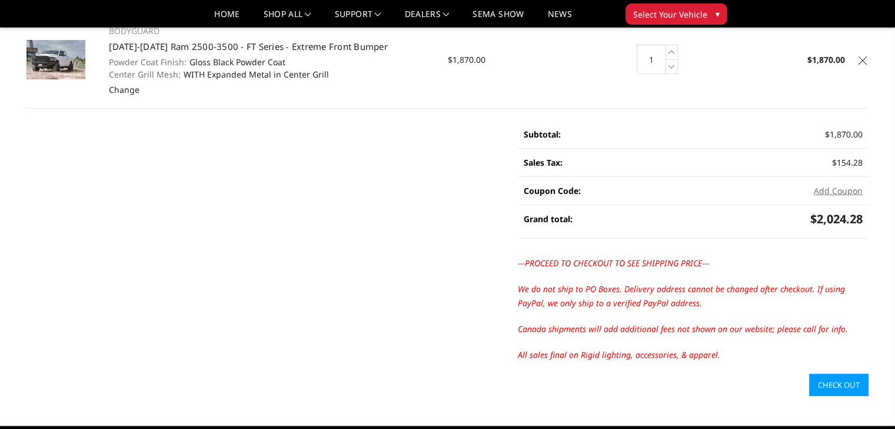
click at [833, 382] on link "Check out" at bounding box center [838, 385] width 59 height 22
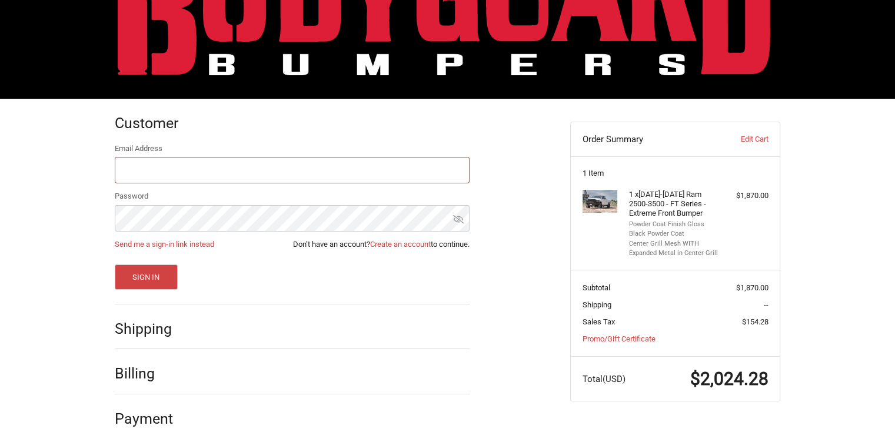
scroll to position [90, 0]
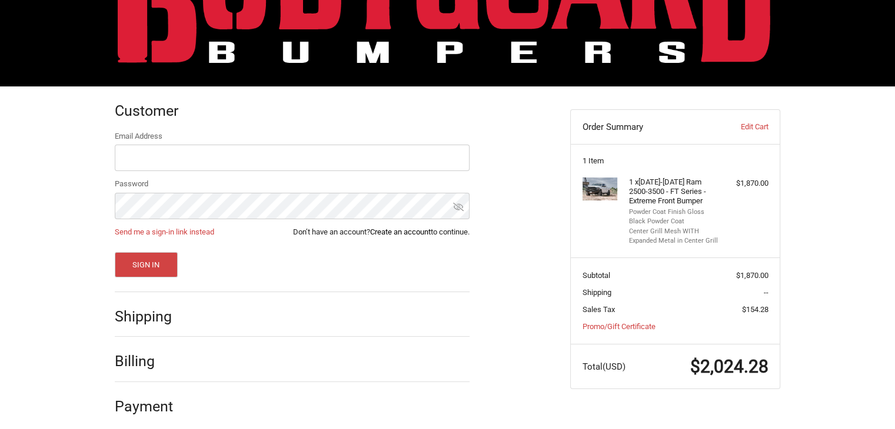
click at [397, 232] on link "Create an account" at bounding box center [400, 232] width 61 height 9
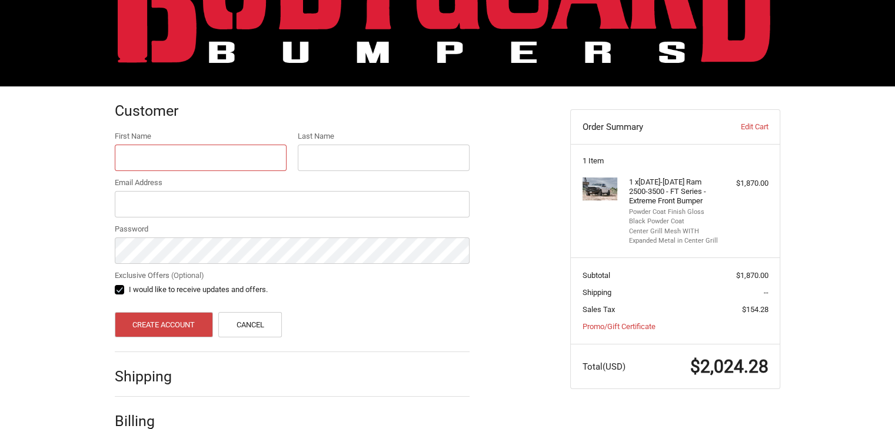
click at [192, 146] on input "First Name" at bounding box center [201, 158] width 172 height 26
type input "[PERSON_NAME]"
type input "[EMAIL_ADDRESS][DOMAIN_NAME]"
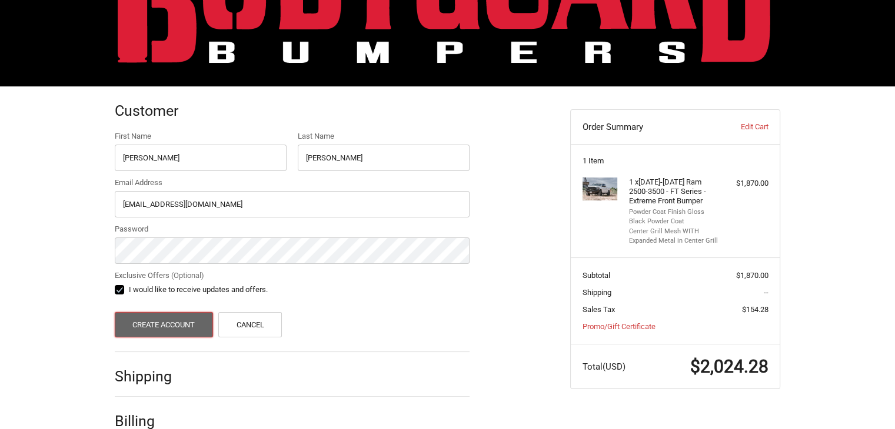
click at [182, 332] on button "Create Account" at bounding box center [164, 324] width 98 height 25
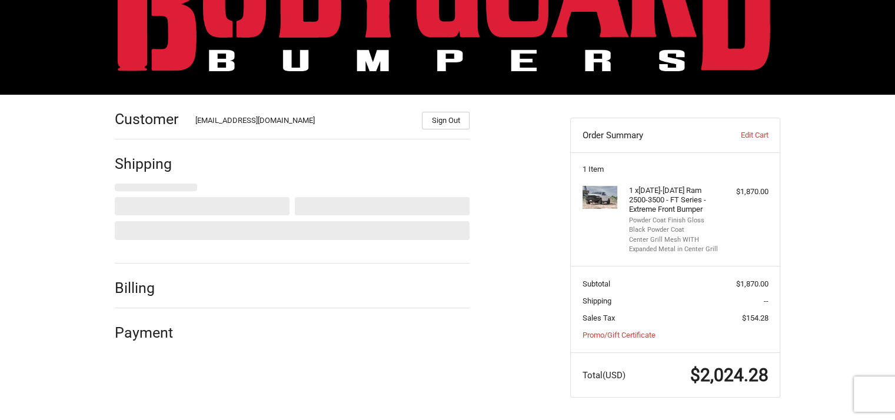
select select "US"
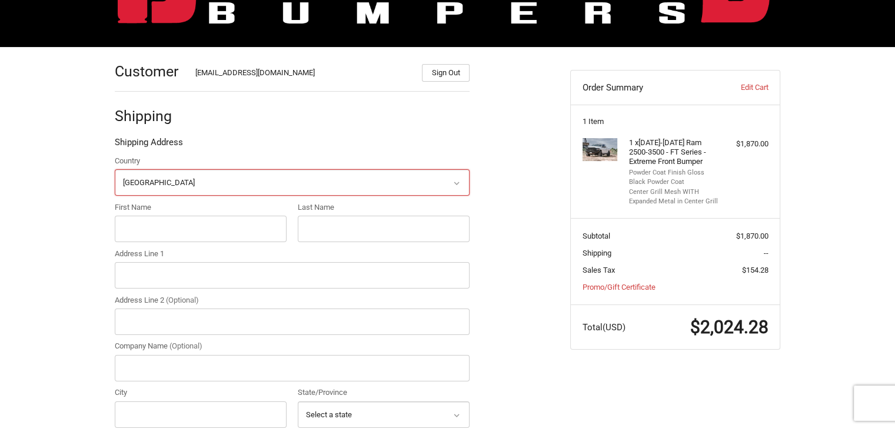
scroll to position [135, 0]
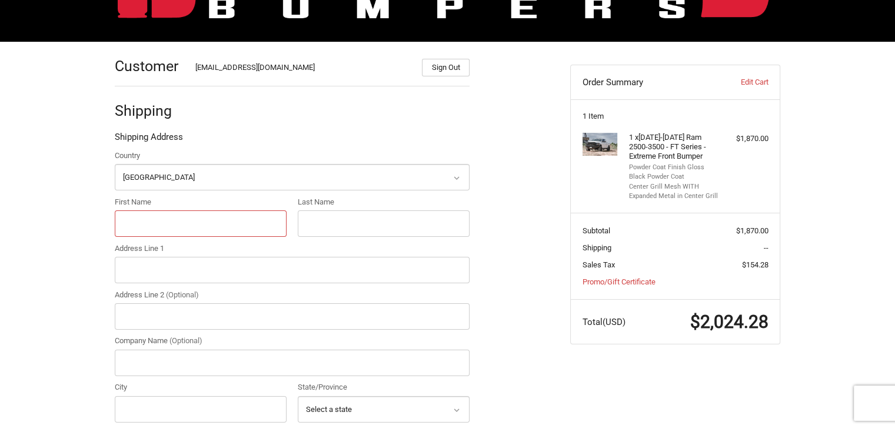
click at [213, 211] on input "First Name" at bounding box center [201, 224] width 172 height 26
type input "[PERSON_NAME]"
type input "59125 montego"
type input "New [PERSON_NAME]"
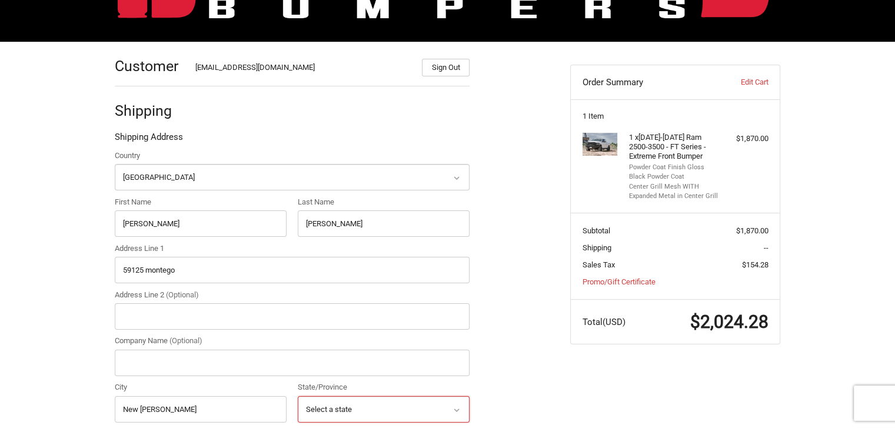
select select "MI"
type input "48165"
type input "2486971432"
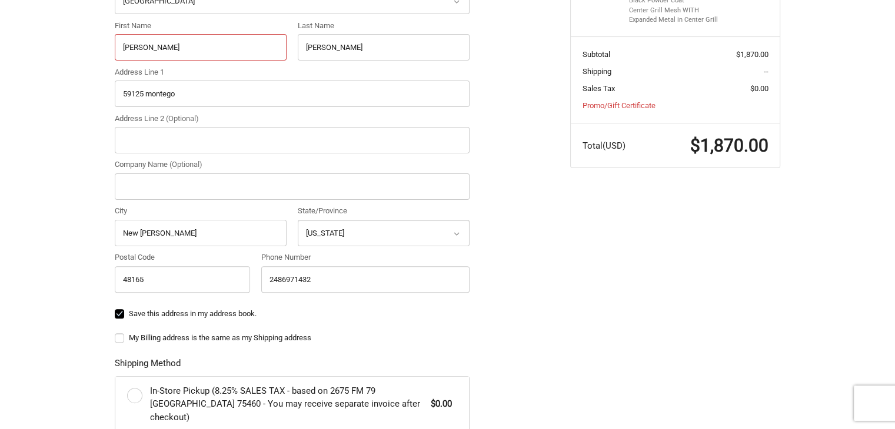
scroll to position [312, 0]
click at [119, 335] on label "My Billing address is the same as my Shipping address" at bounding box center [292, 337] width 355 height 9
click at [115, 332] on input "My Billing address is the same as my Shipping address" at bounding box center [115, 332] width 1 height 1
checkbox input "true"
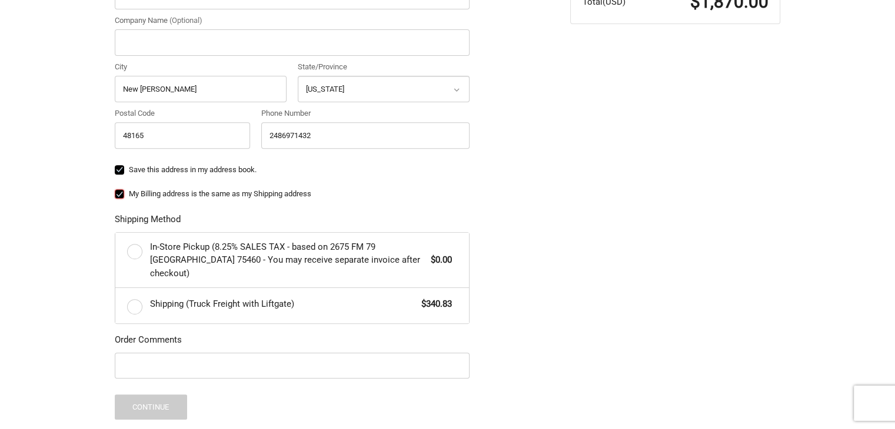
scroll to position [468, 0]
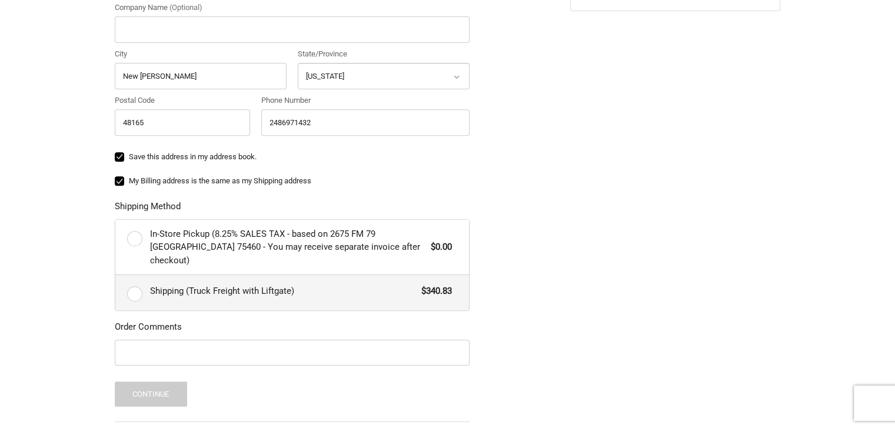
click at [136, 283] on label "Shipping (Truck Freight with Liftgate) $340.83" at bounding box center [292, 292] width 354 height 35
click at [116, 276] on input "Shipping (Truck Freight with Liftgate) $340.83" at bounding box center [115, 275] width 1 height 1
radio input "true"
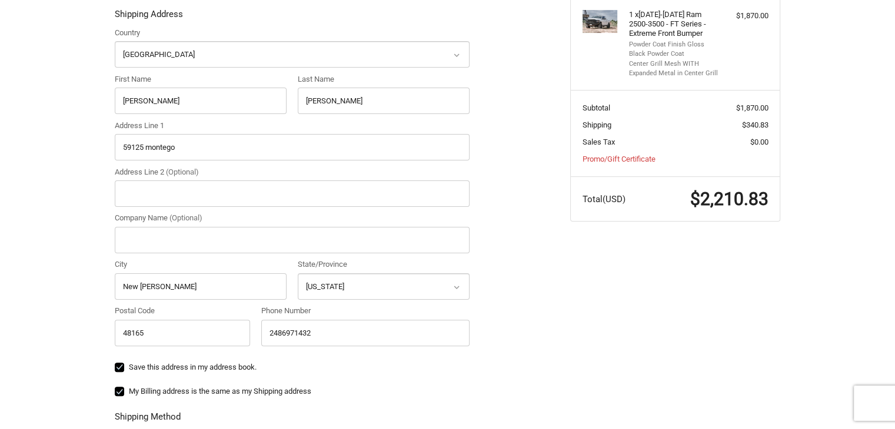
scroll to position [257, 0]
